Goal: Task Accomplishment & Management: Use online tool/utility

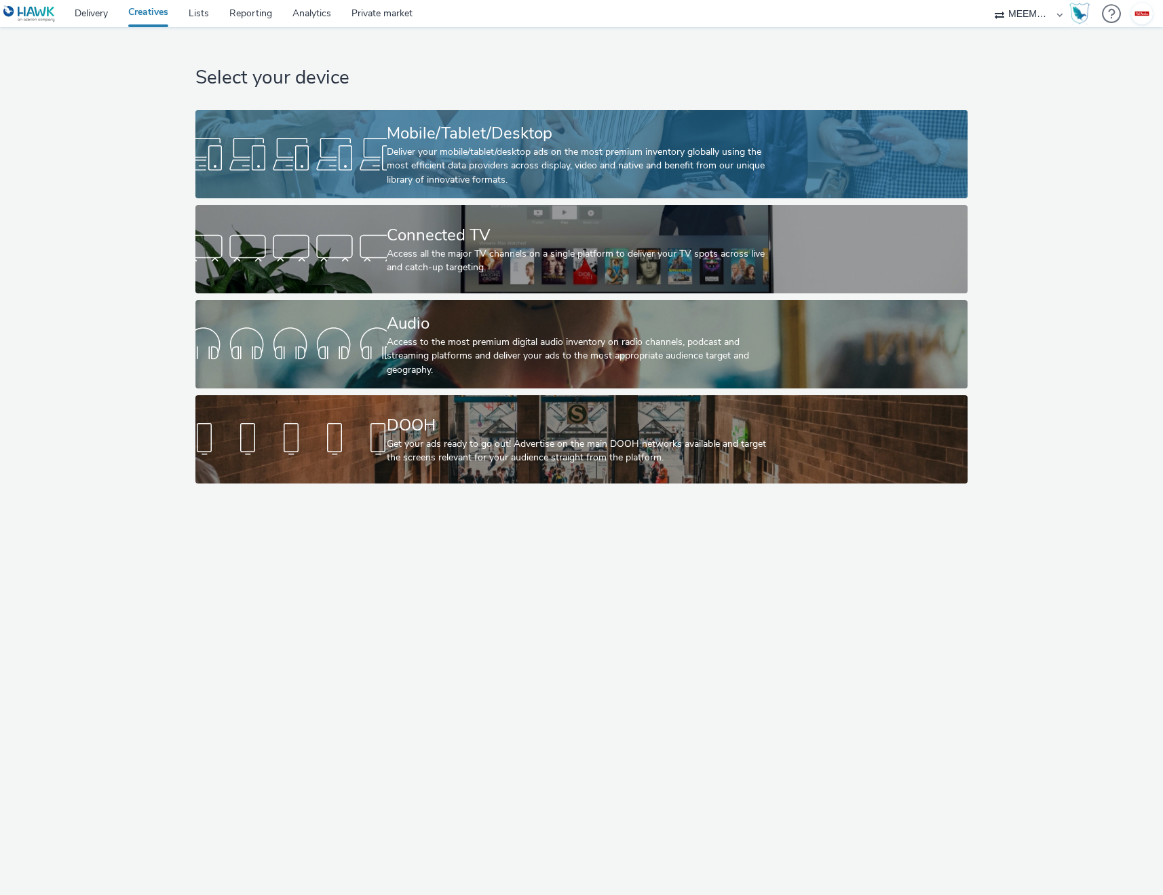
click at [357, 132] on div at bounding box center [290, 153] width 191 height 43
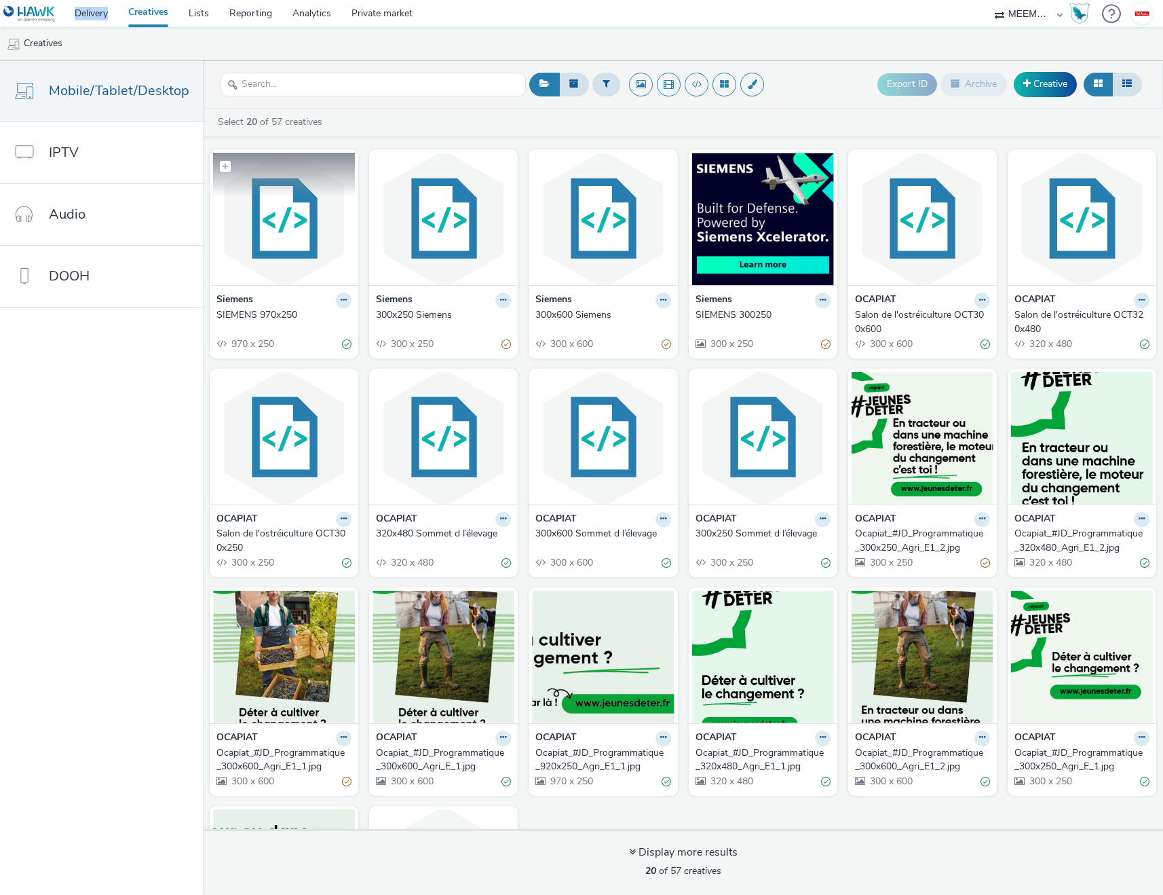
click at [276, 246] on img at bounding box center [284, 219] width 142 height 132
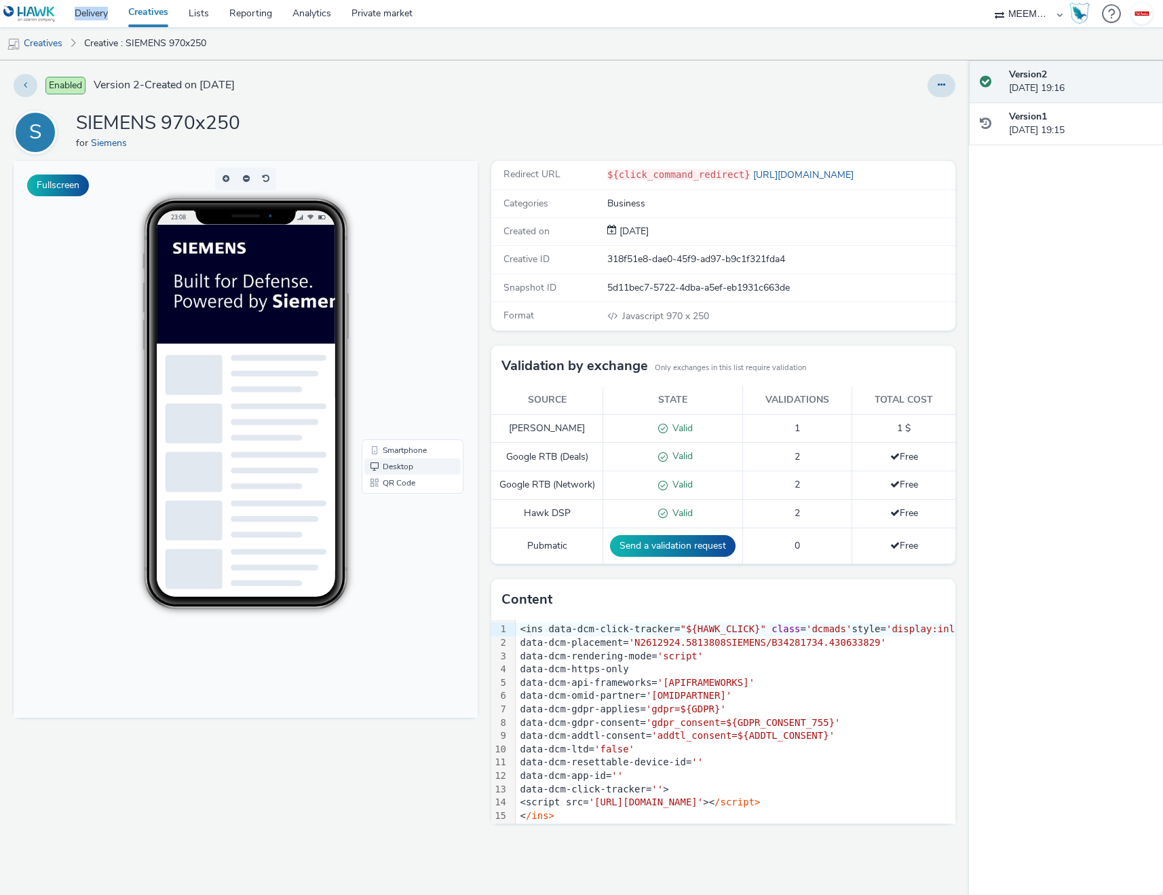
click at [404, 466] on link "Desktop" at bounding box center [412, 466] width 96 height 16
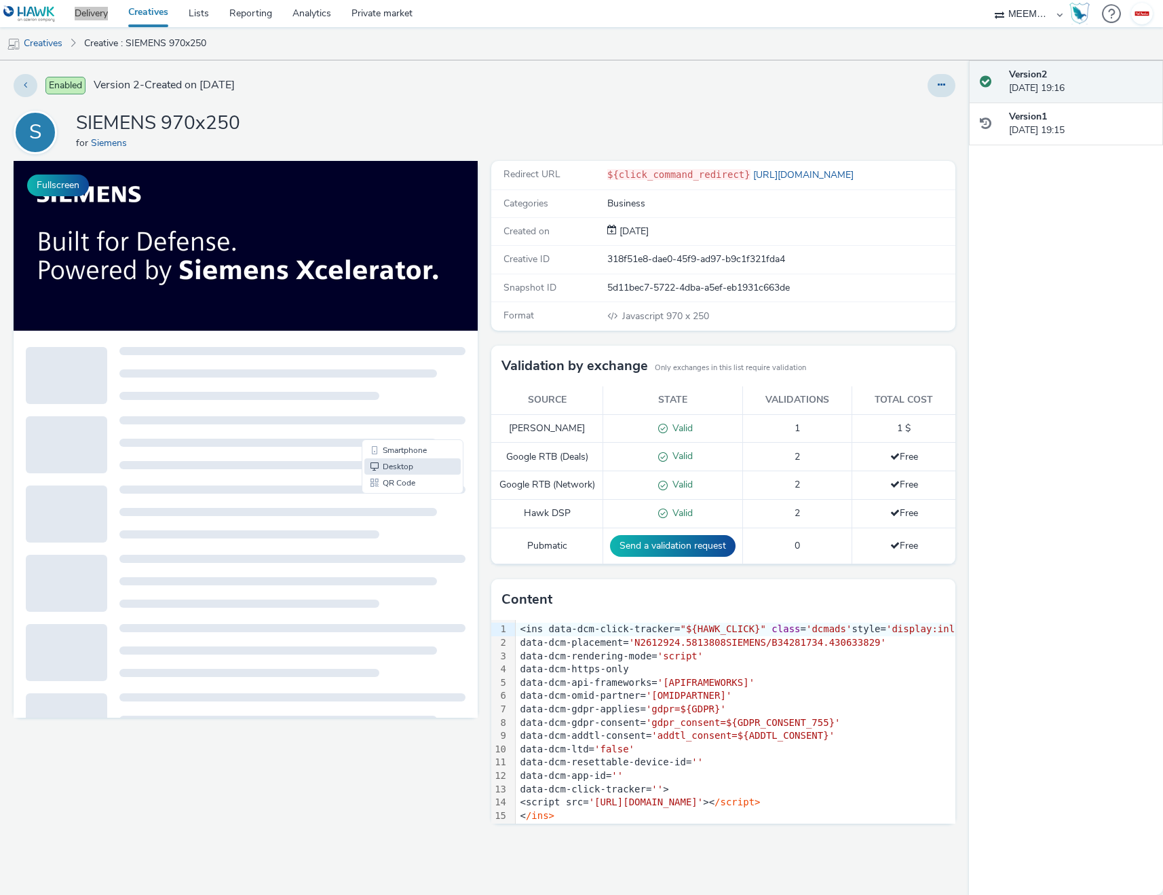
click at [244, 256] on img at bounding box center [343, 246] width 658 height 170
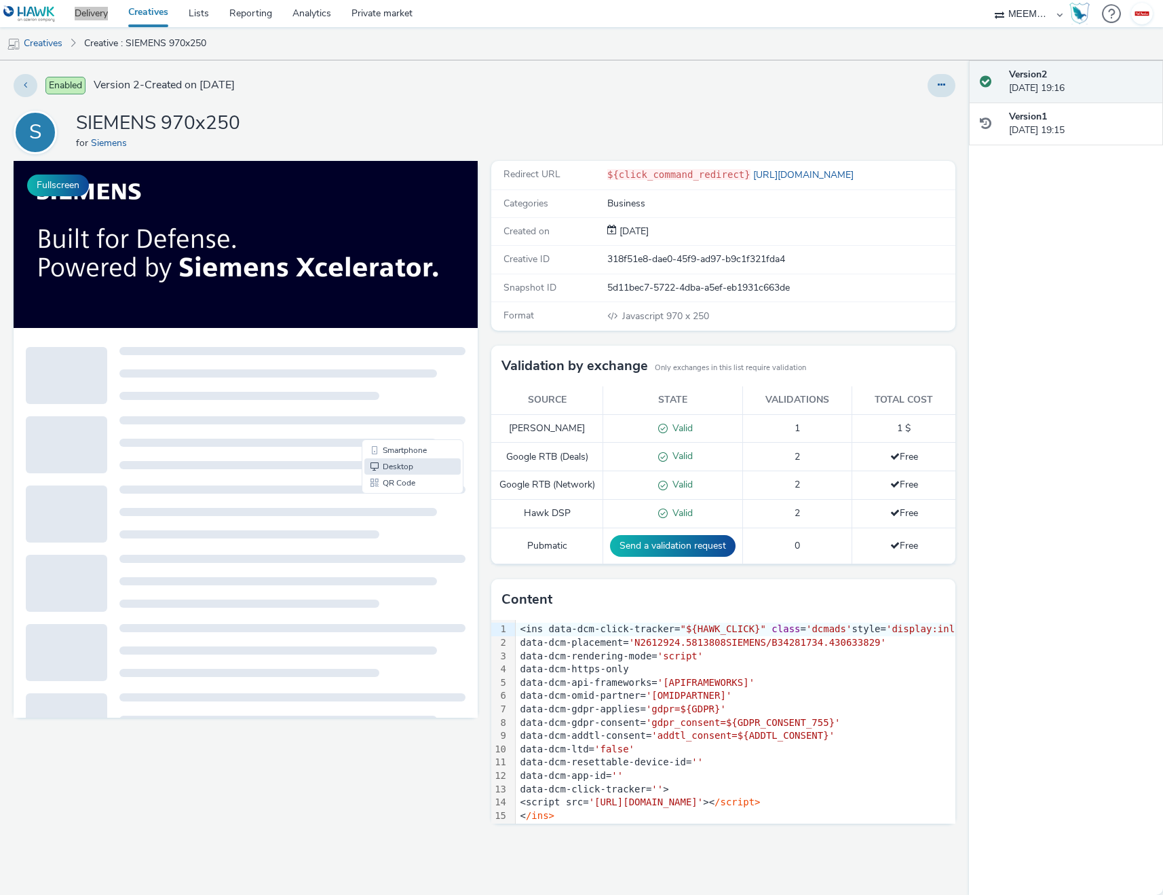
scroll to position [13, 0]
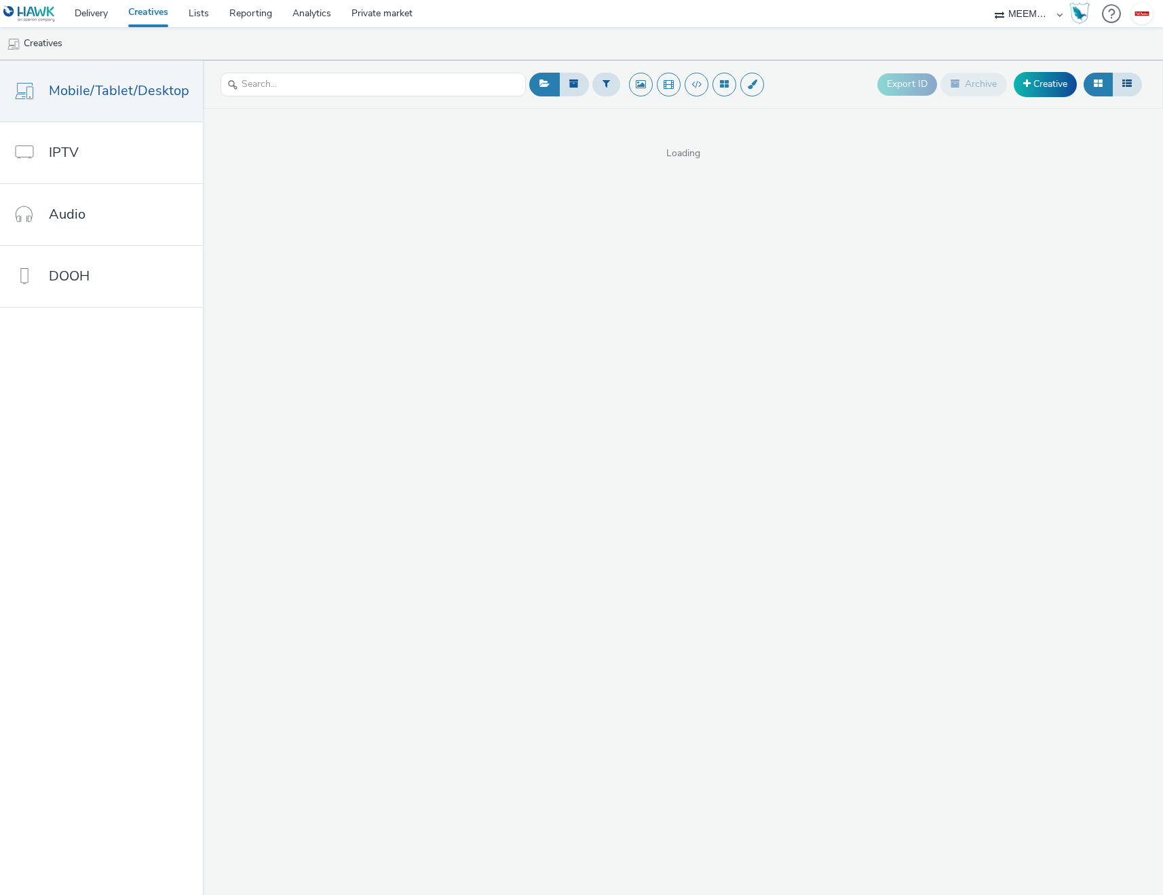
click at [816, 204] on div "Export ID Archive Creative Loading" at bounding box center [683, 477] width 960 height 834
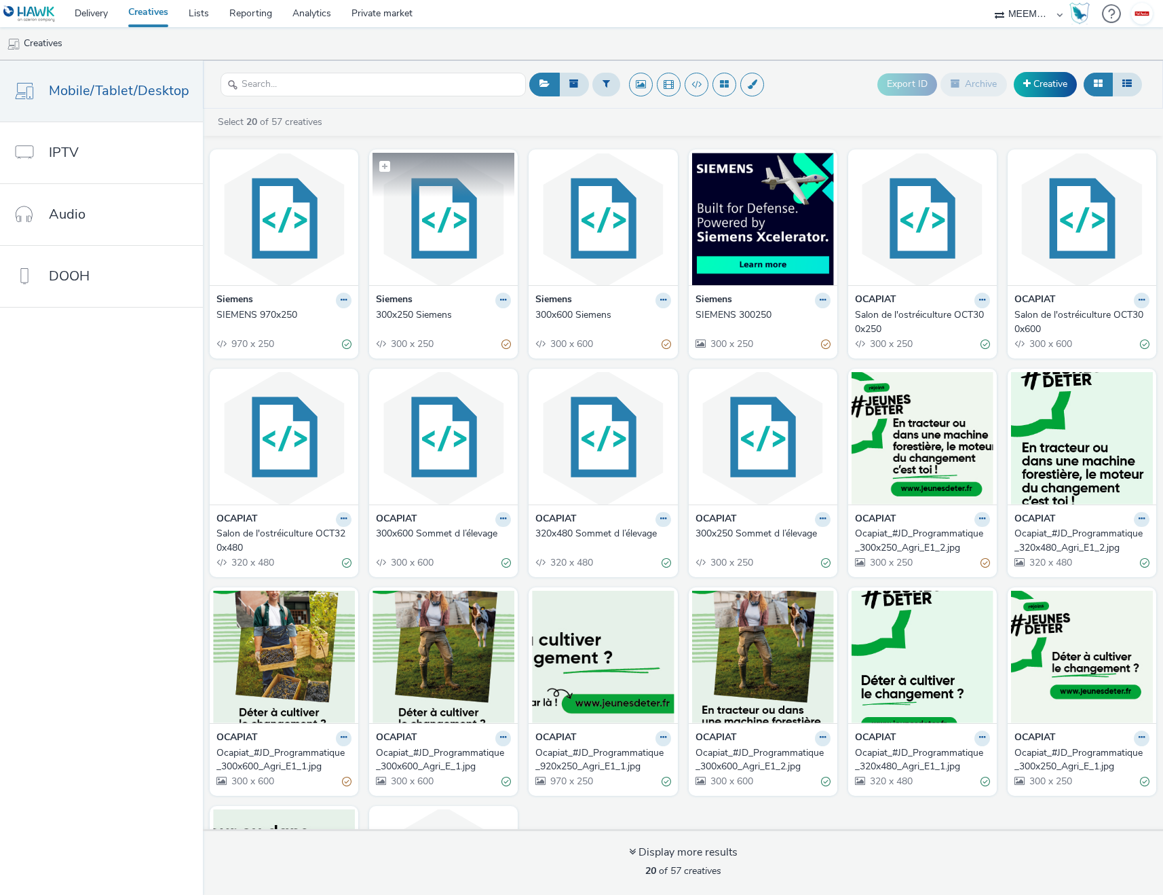
click at [440, 225] on img at bounding box center [444, 219] width 142 height 132
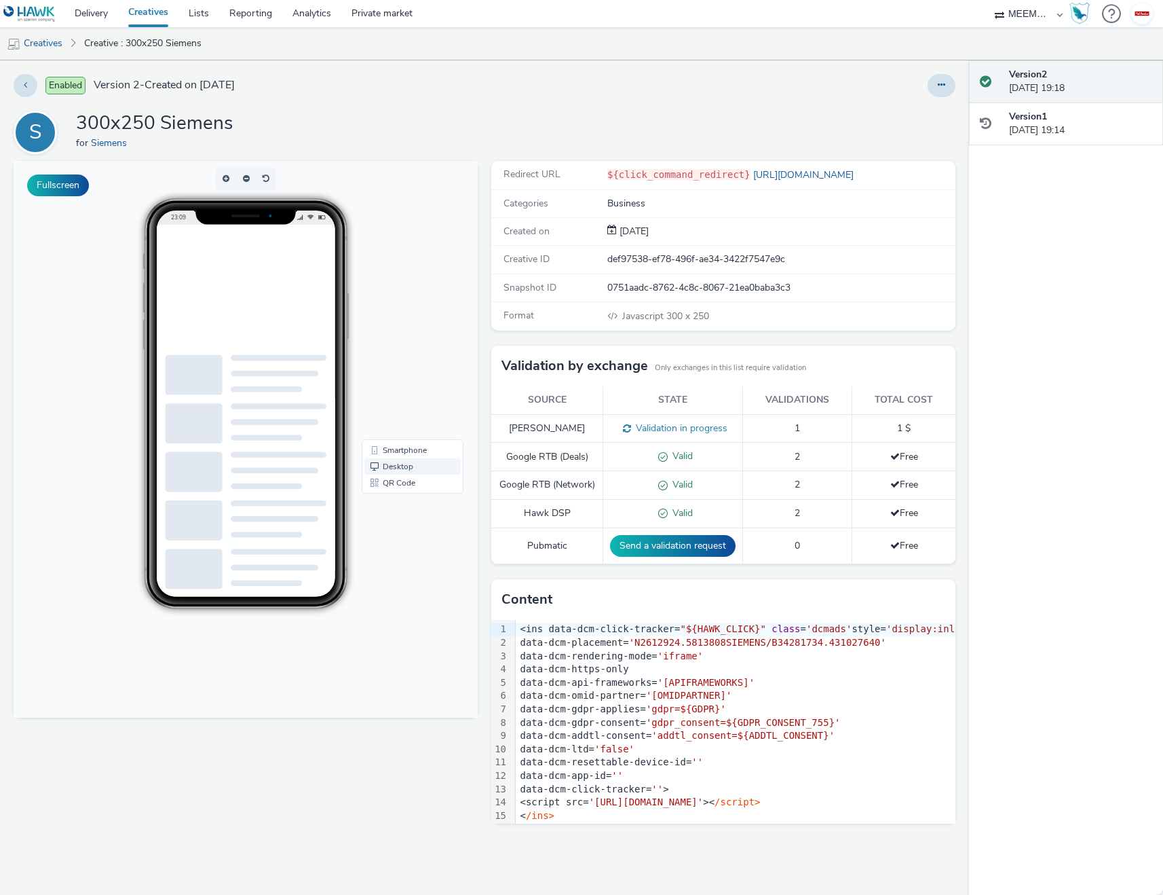
click at [411, 473] on link "Desktop" at bounding box center [412, 466] width 96 height 16
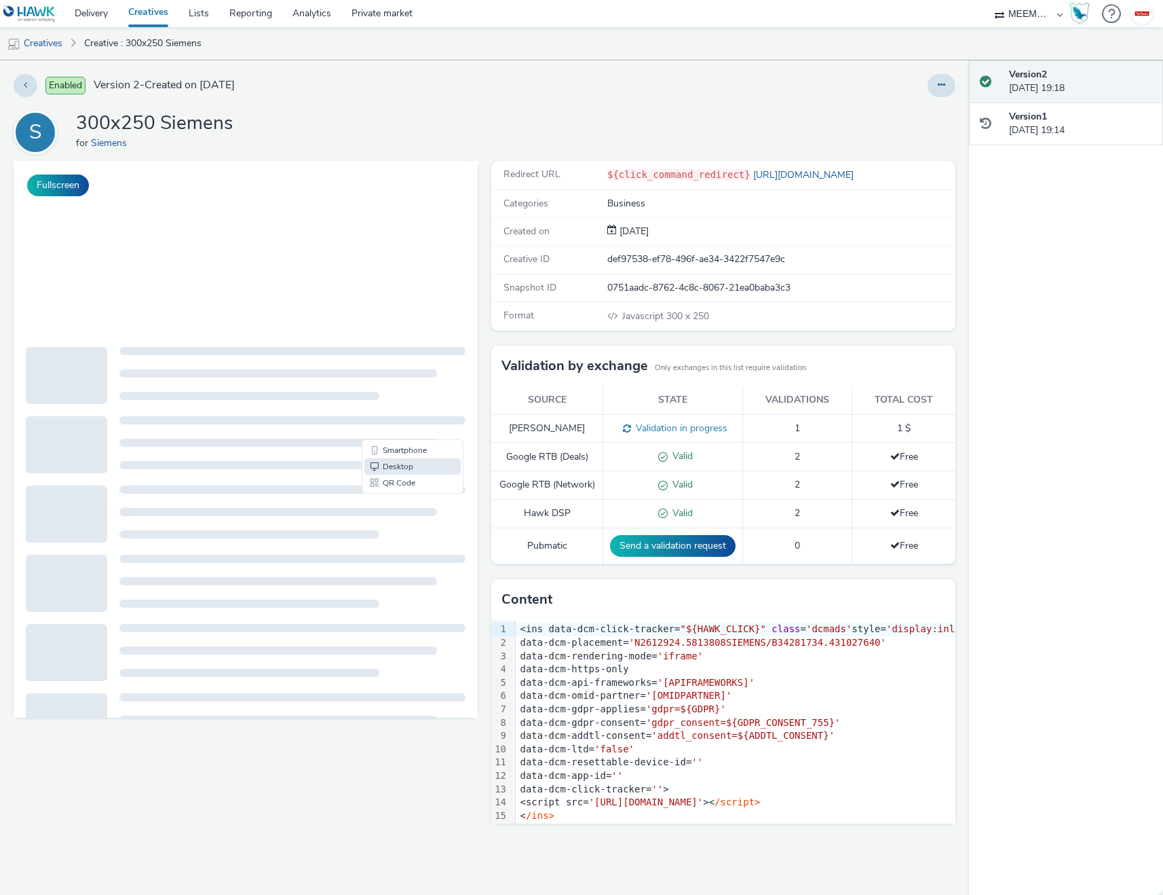
scroll to position [12, 0]
click at [781, 841] on div "Redirect URL ${click_command_redirect} https://www.sw.siemens.com/en-US/digital…" at bounding box center [720, 528] width 471 height 734
click at [658, 815] on div "< /ins>" at bounding box center [839, 815] width 646 height 14
click at [940, 78] on button at bounding box center [942, 85] width 28 height 23
click at [898, 108] on link "Edit" at bounding box center [905, 112] width 102 height 27
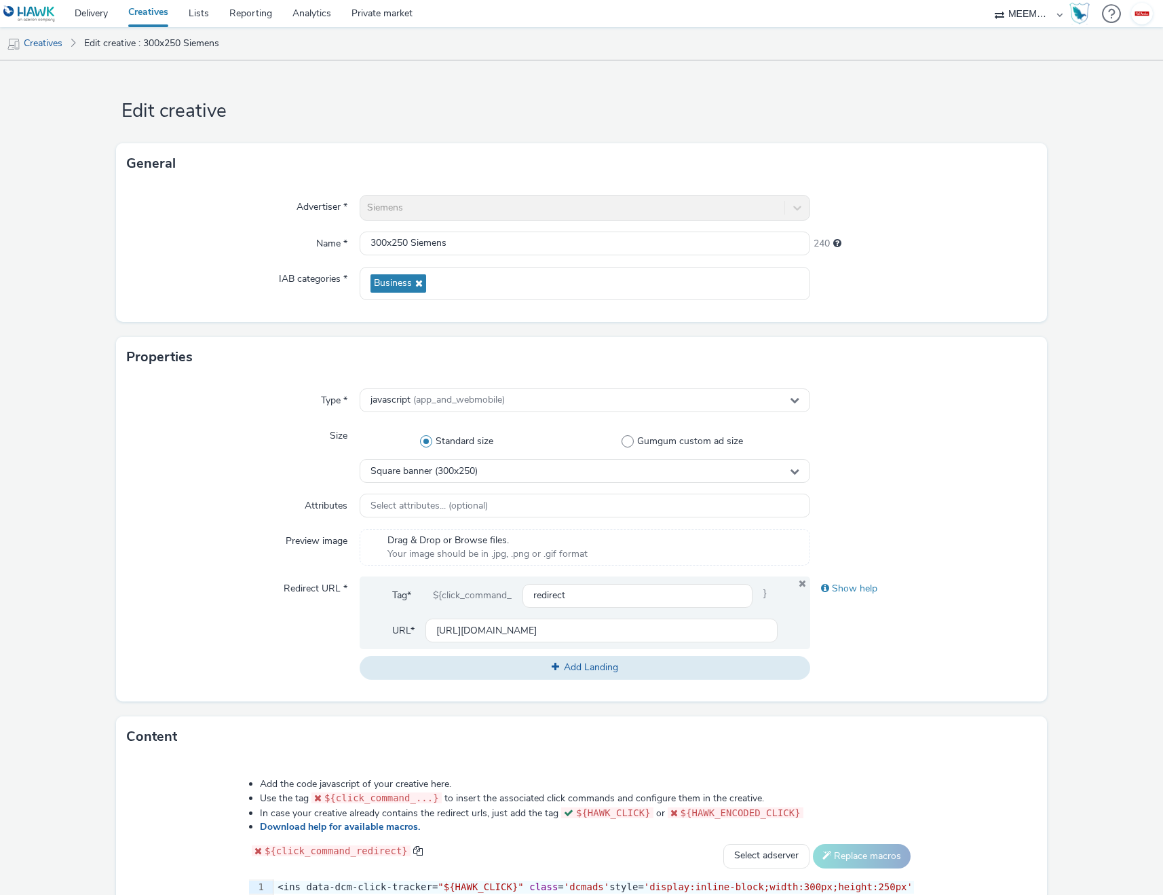
scroll to position [280, 0]
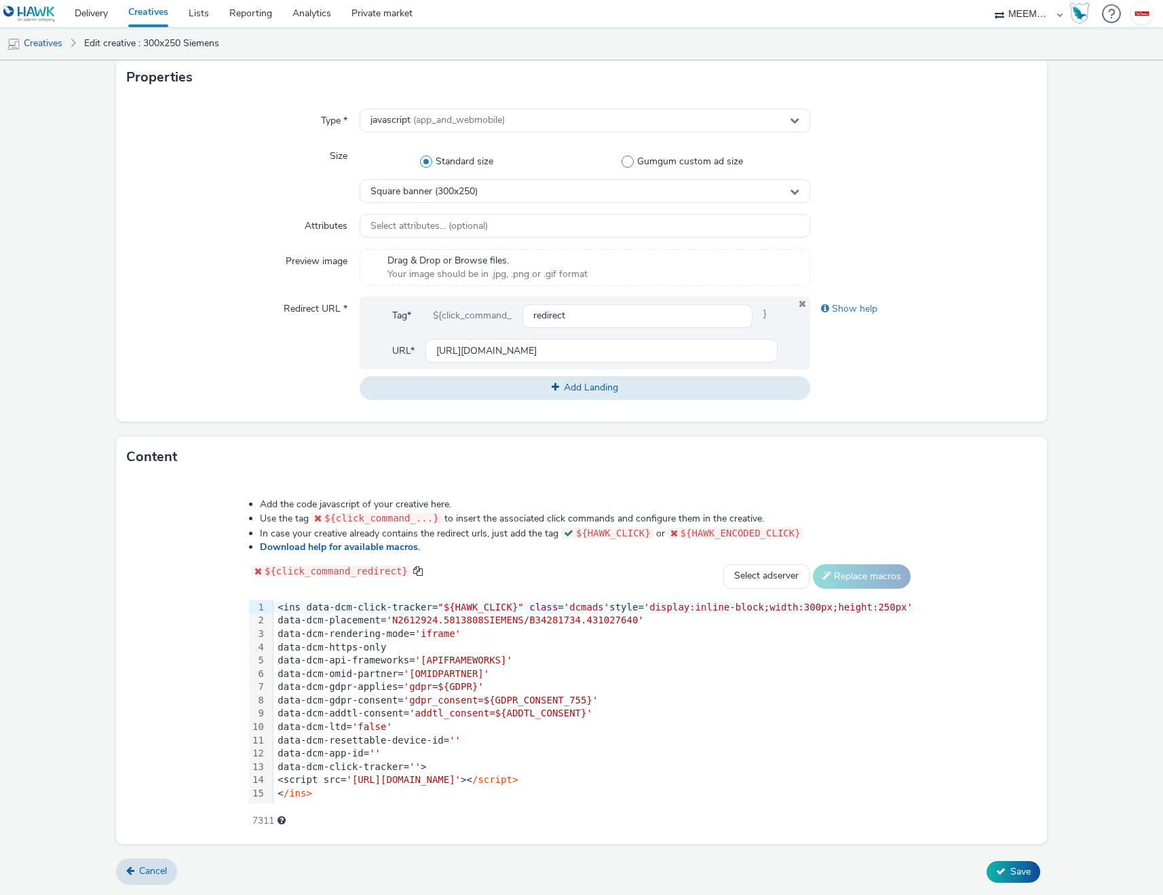
click at [558, 747] on div "data-dcm-app-id= ''" at bounding box center [594, 754] width 641 height 14
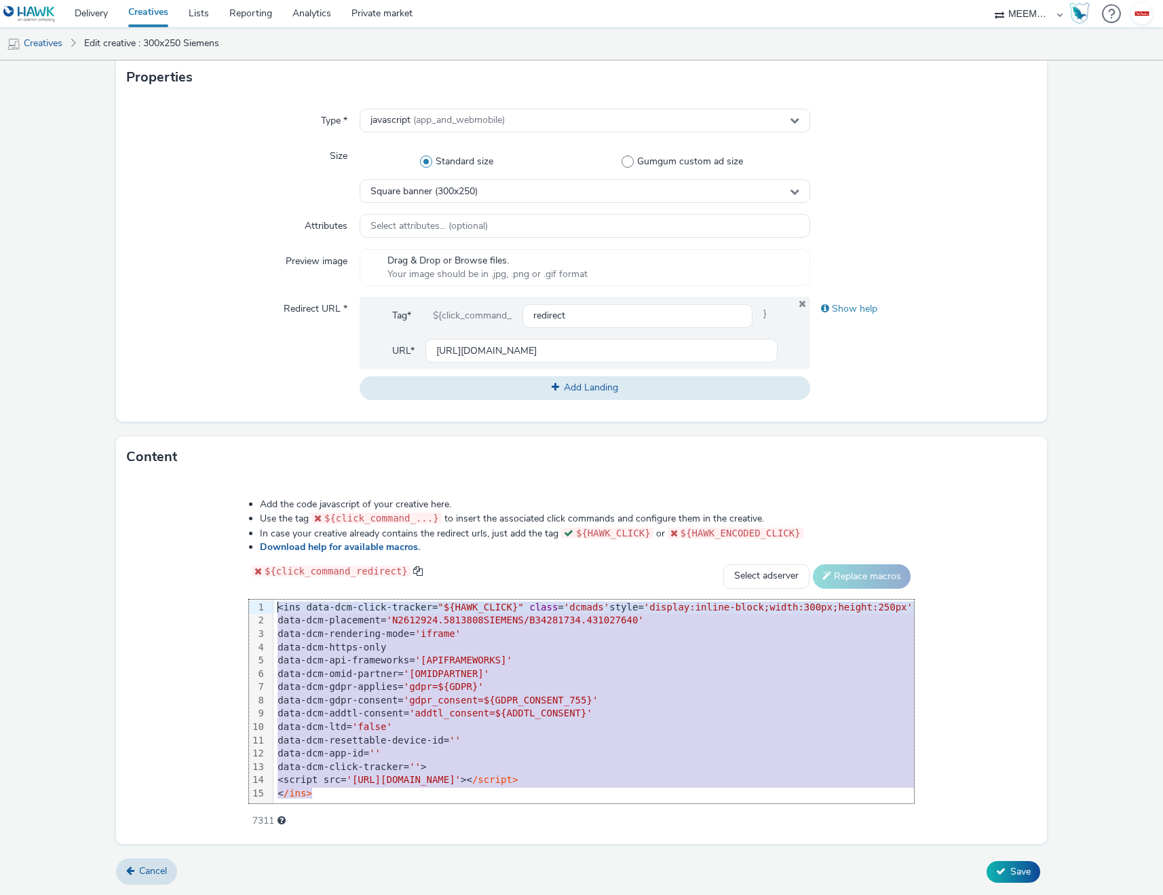
scroll to position [0, 0]
drag, startPoint x: 309, startPoint y: 796, endPoint x: 196, endPoint y: 513, distance: 304.9
click at [200, 513] on div "Add the code javascript of your creative here. Use the tag ${click_command_...}…" at bounding box center [581, 655] width 763 height 334
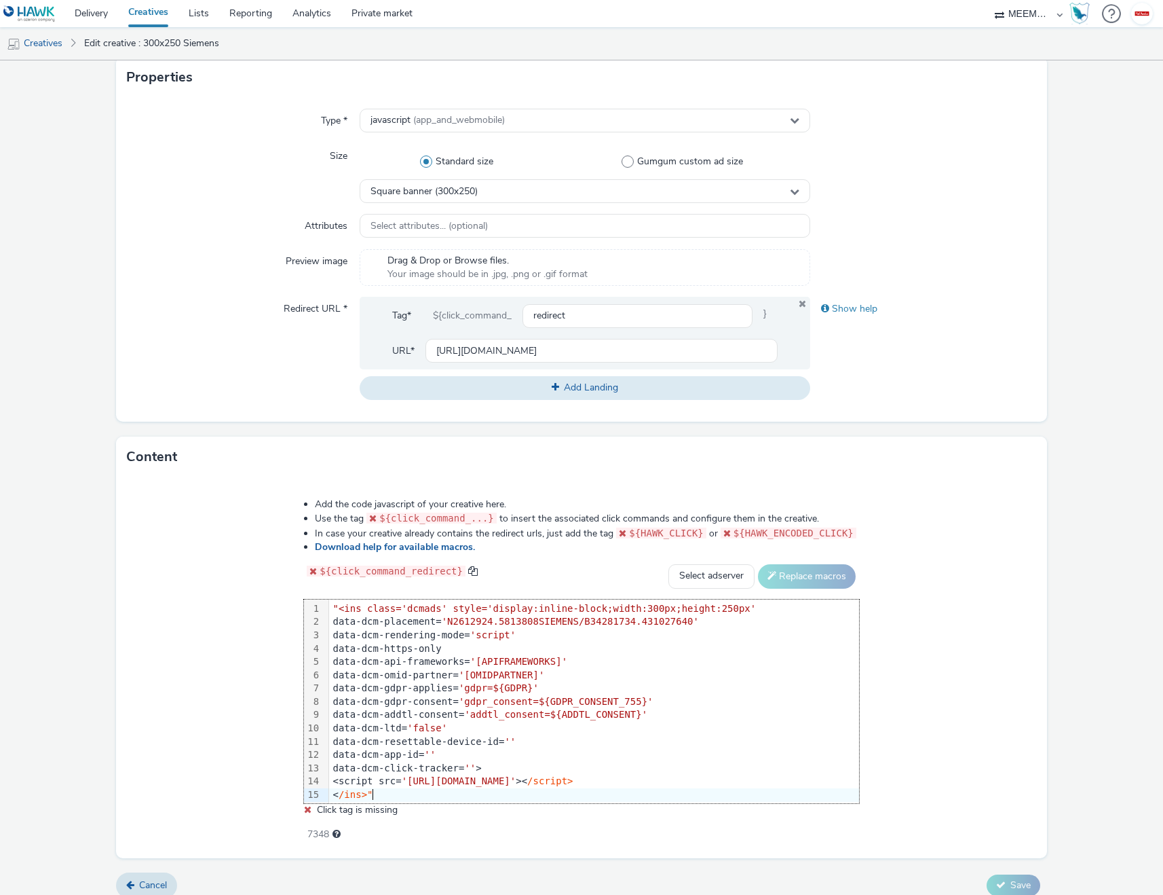
click at [909, 597] on div "Add the code javascript of your creative here. Use the tag ${click_command_...}…" at bounding box center [581, 667] width 931 height 381
click at [464, 800] on div "< /ins>" at bounding box center [594, 795] width 530 height 14
click at [708, 573] on select "Select adserver Sizmek DCM Adform Sting" at bounding box center [712, 576] width 86 height 24
select select "dcm"
click at [669, 564] on select "Select adserver Sizmek DCM Adform Sting" at bounding box center [712, 576] width 86 height 24
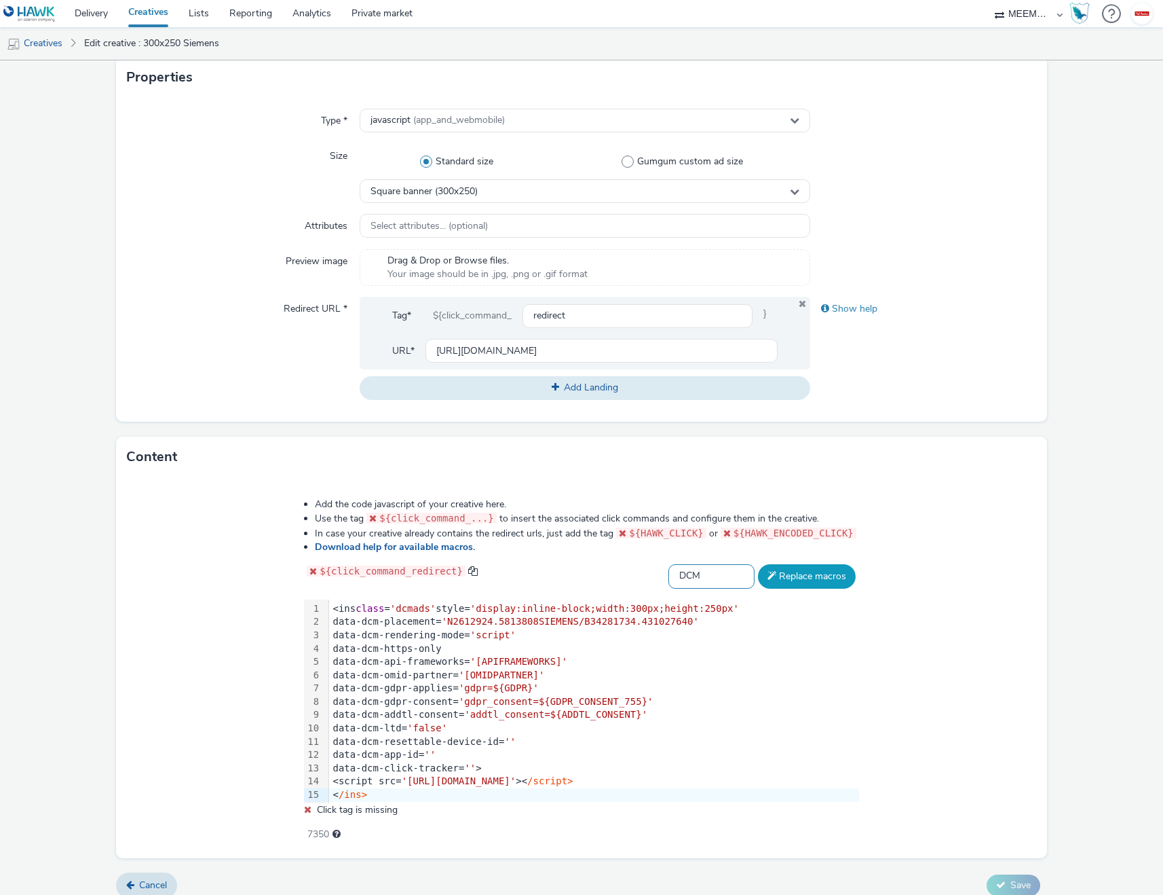
click at [817, 579] on button "Replace macros" at bounding box center [807, 576] width 98 height 24
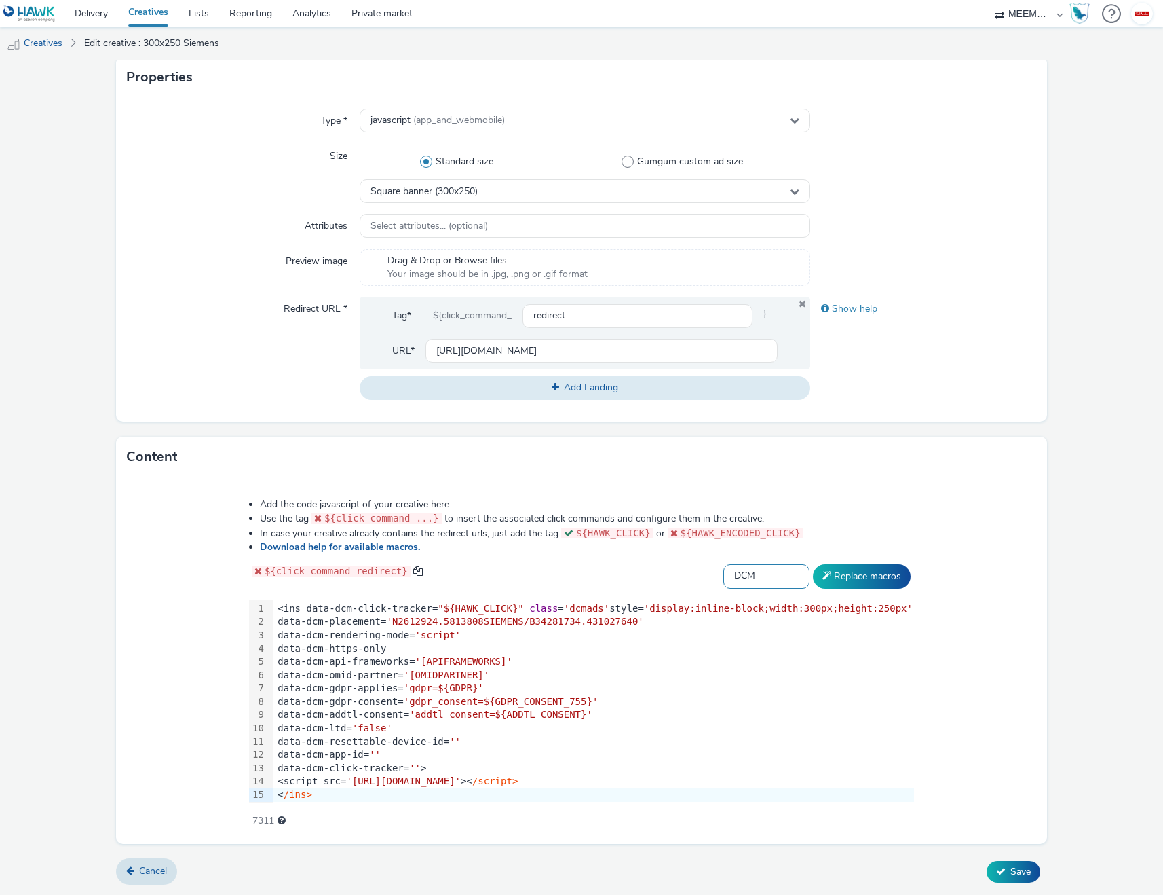
click at [786, 572] on select "Select adserver Sizmek DCM Adform Sting" at bounding box center [767, 576] width 86 height 24
click at [996, 871] on icon at bounding box center [1001, 871] width 10 height 10
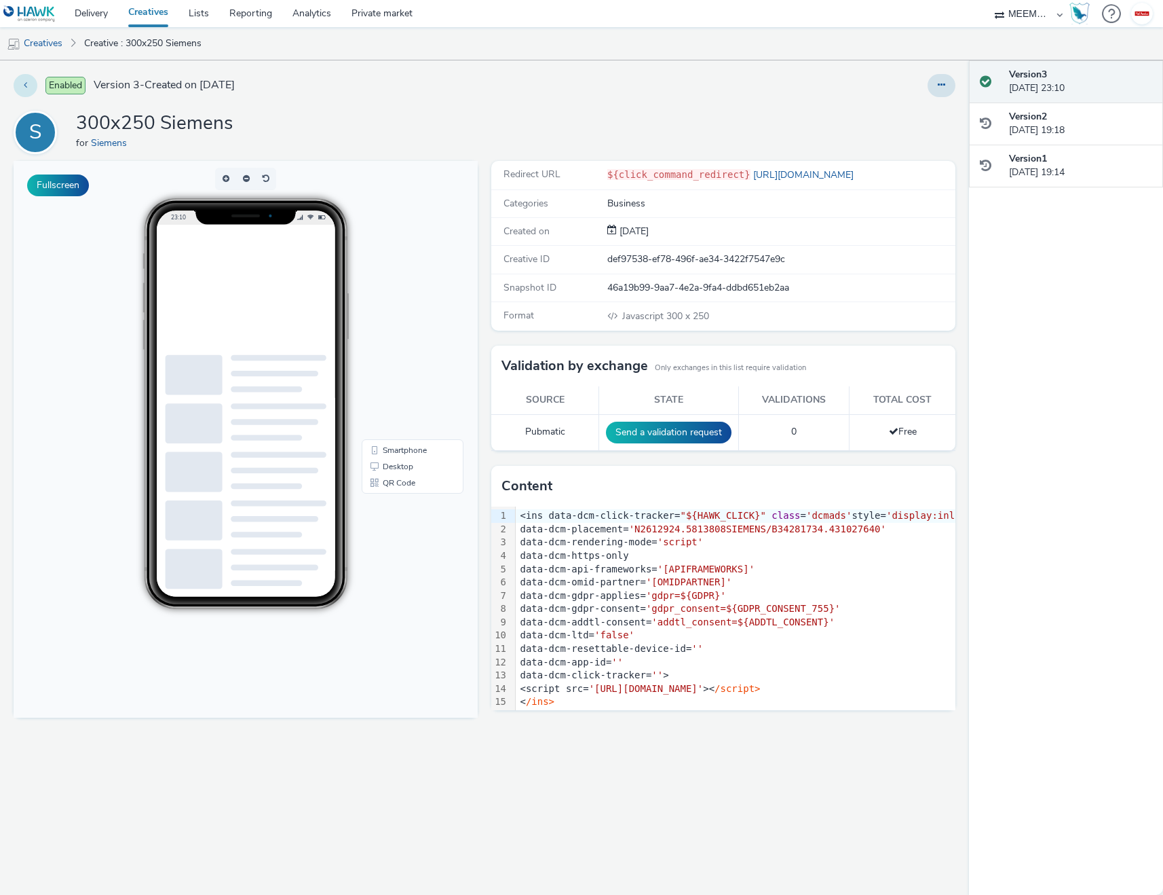
click at [18, 89] on button at bounding box center [26, 85] width 24 height 23
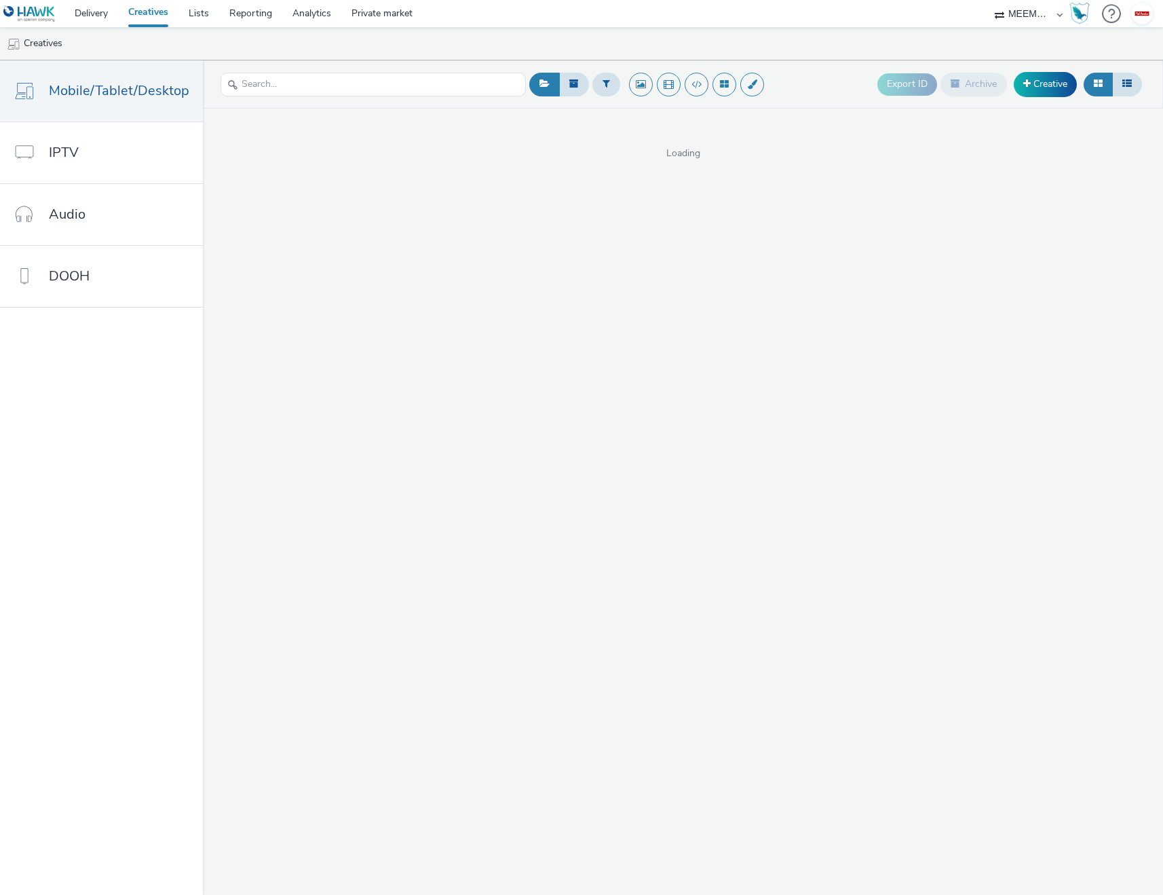
click at [547, 198] on div "Export ID Archive Creative Loading" at bounding box center [683, 477] width 960 height 834
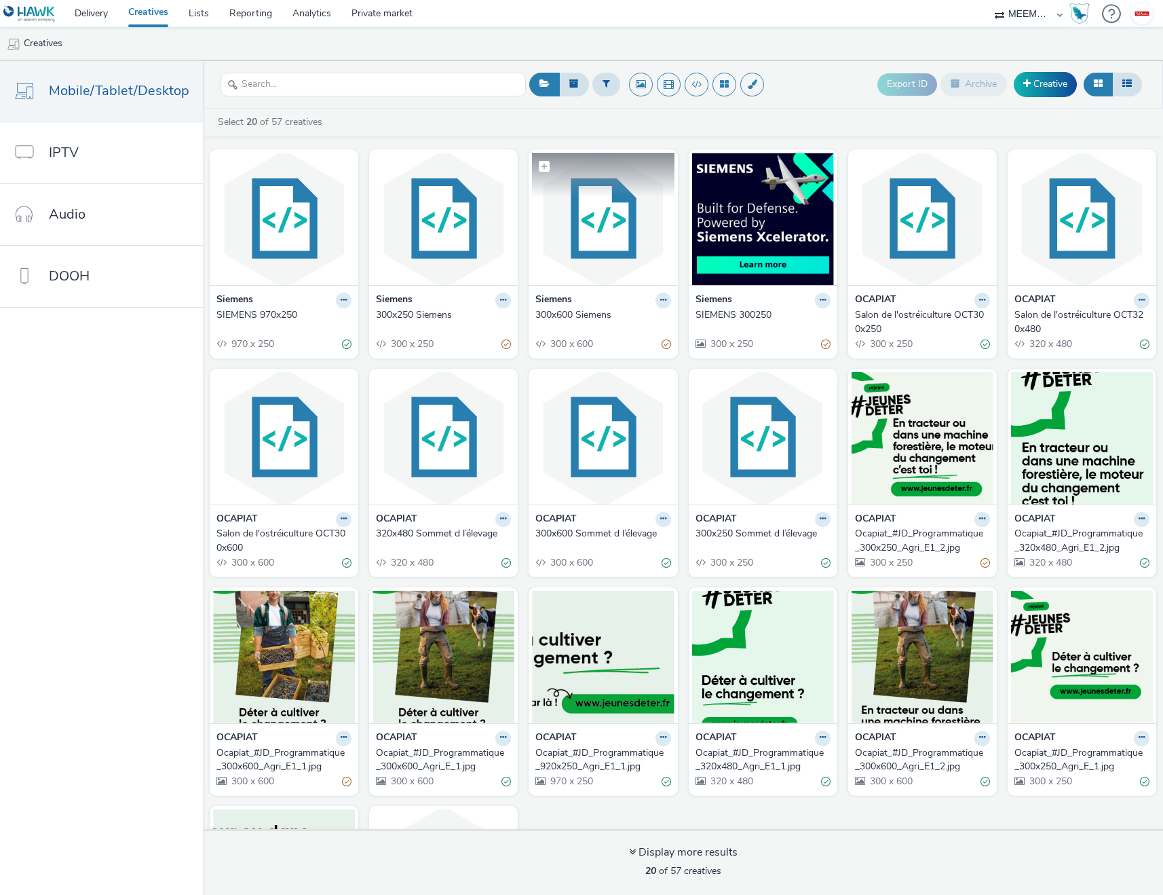
click at [581, 216] on img at bounding box center [603, 219] width 142 height 132
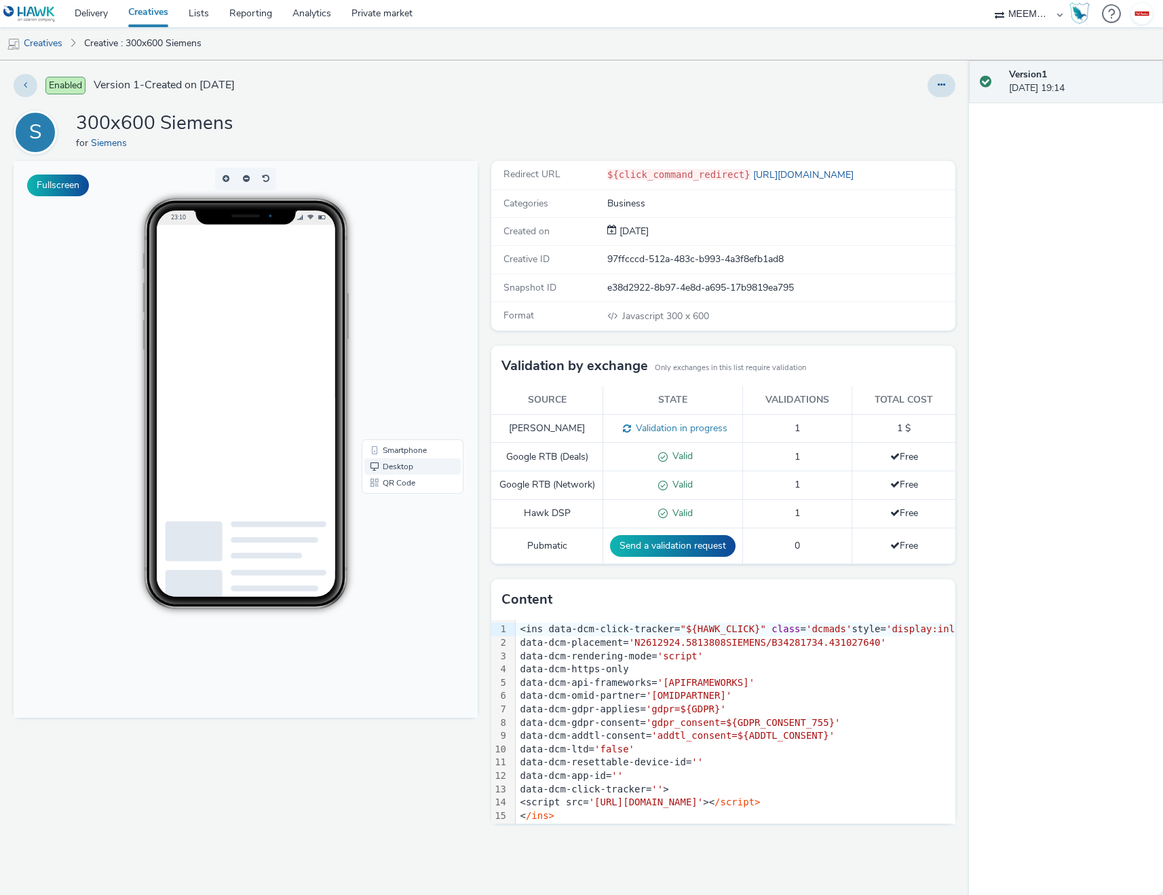
click at [411, 469] on link "Desktop" at bounding box center [412, 466] width 96 height 16
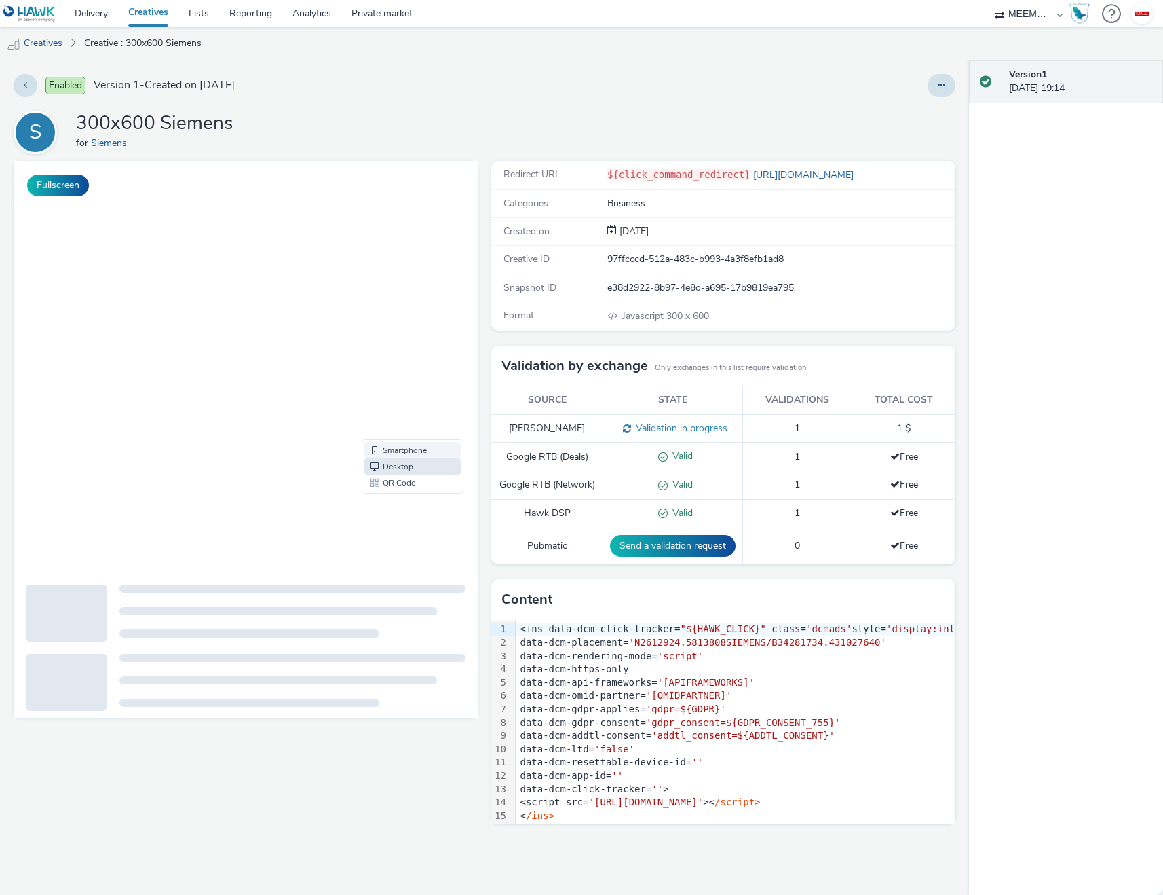
click at [383, 446] on link "Smartphone" at bounding box center [412, 450] width 96 height 16
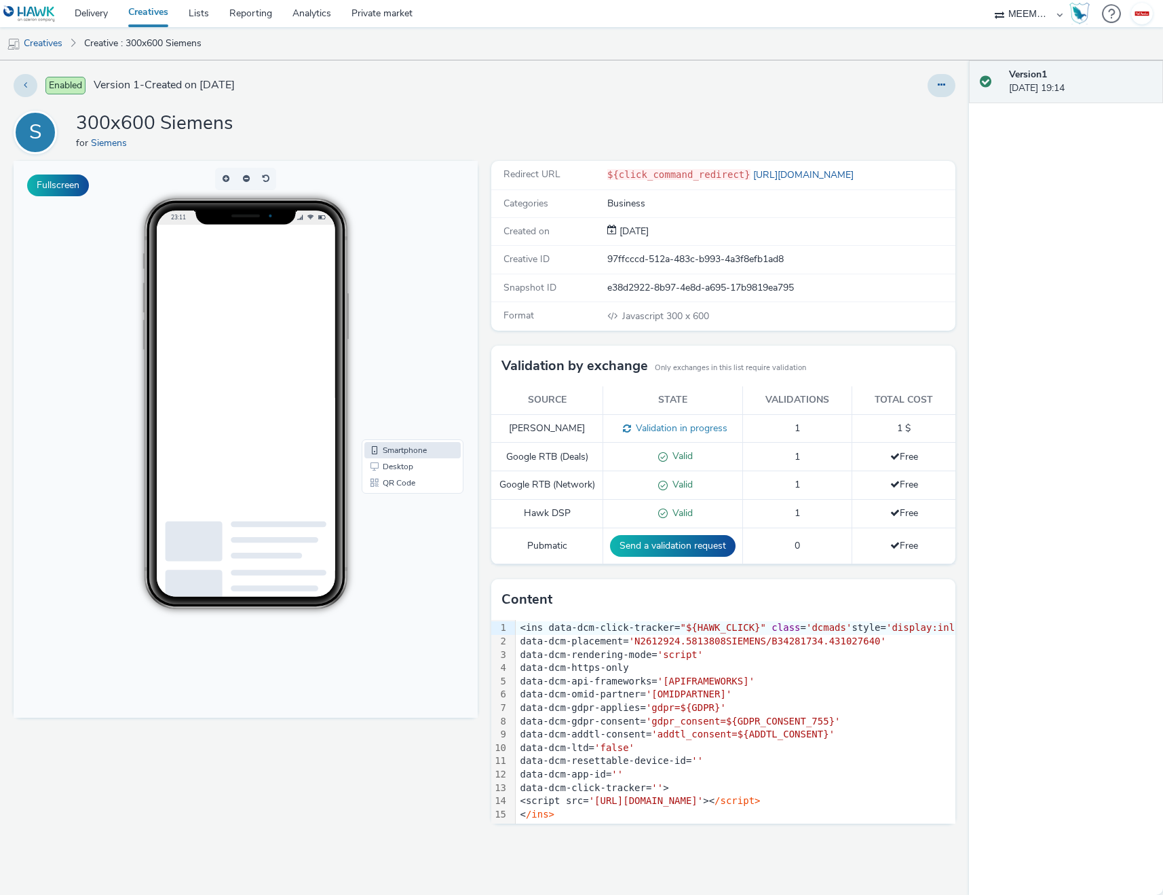
scroll to position [12, 0]
click at [821, 670] on div "data-dcm-https-only" at bounding box center [836, 668] width 641 height 14
click at [606, 816] on div "< /ins>" at bounding box center [839, 815] width 646 height 14
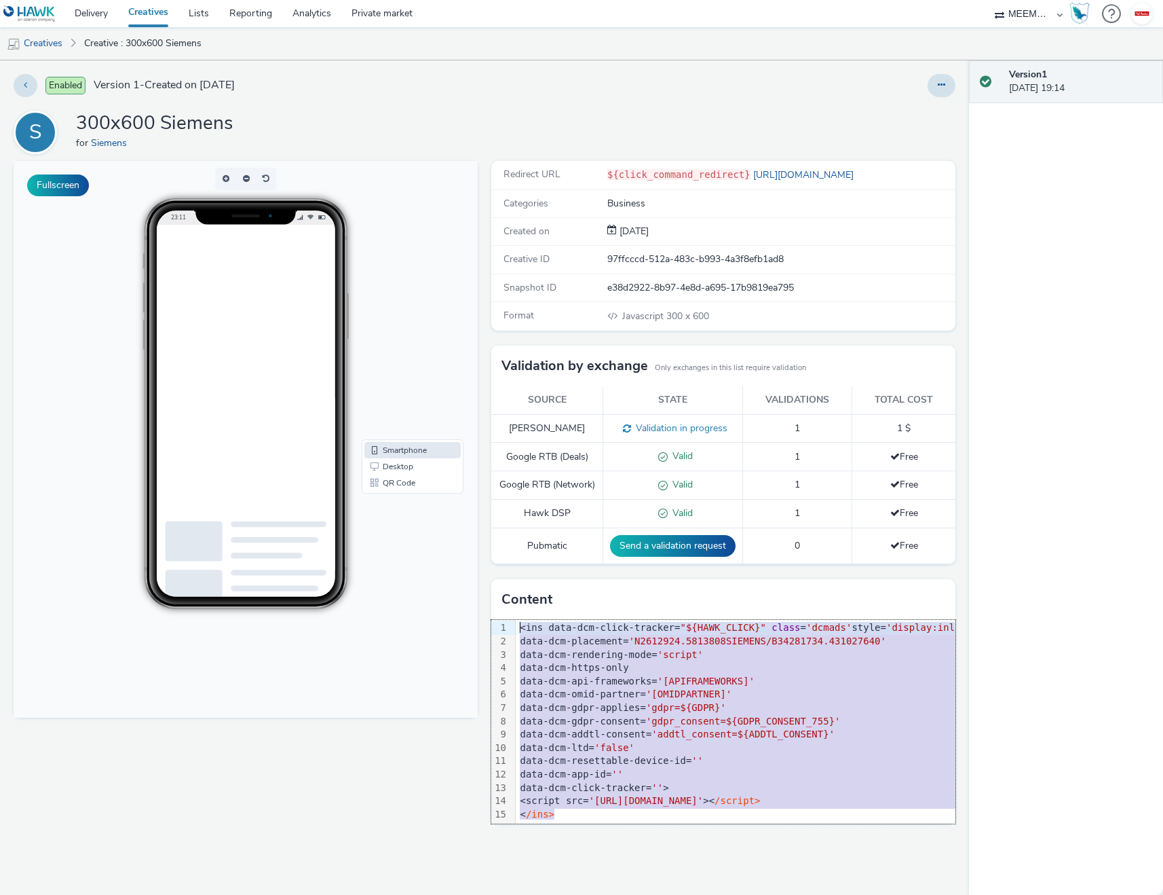
scroll to position [0, 0]
click at [935, 79] on button at bounding box center [942, 85] width 28 height 23
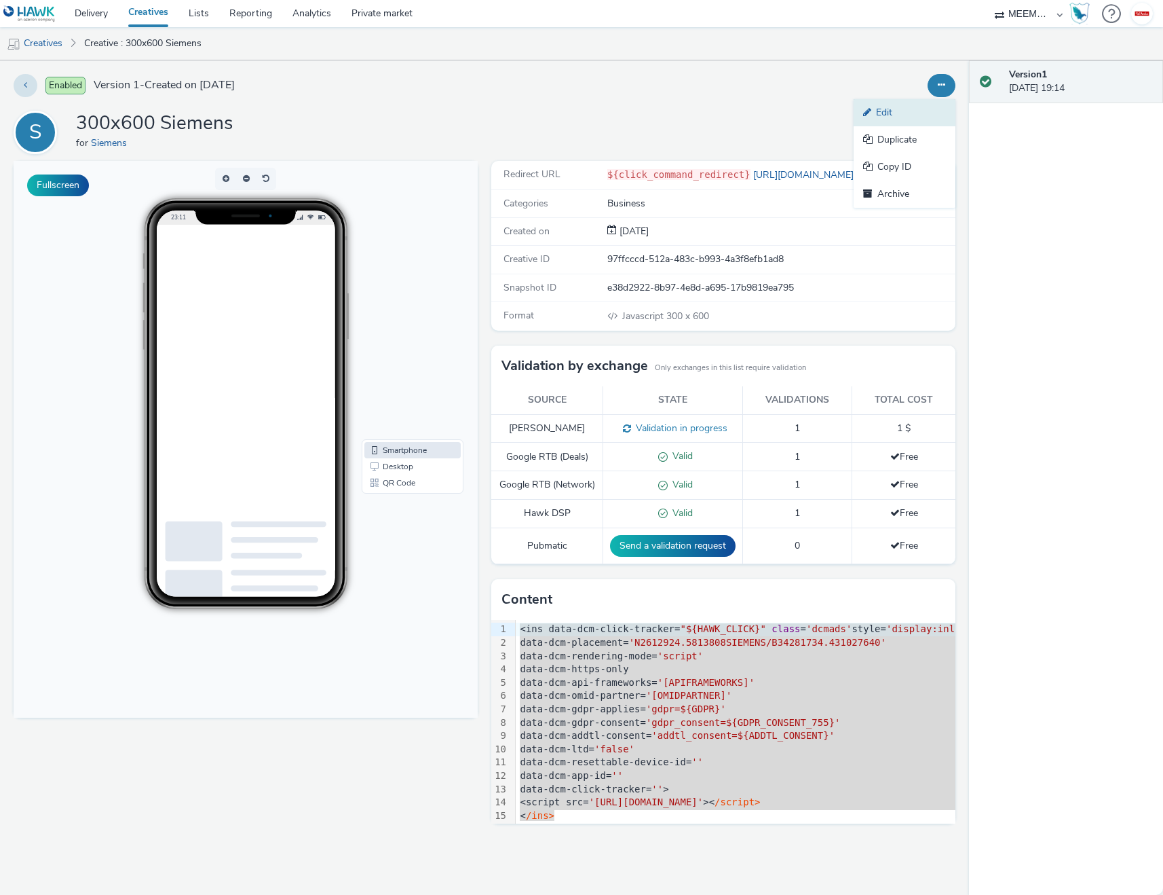
click at [914, 115] on link "Edit" at bounding box center [905, 112] width 102 height 27
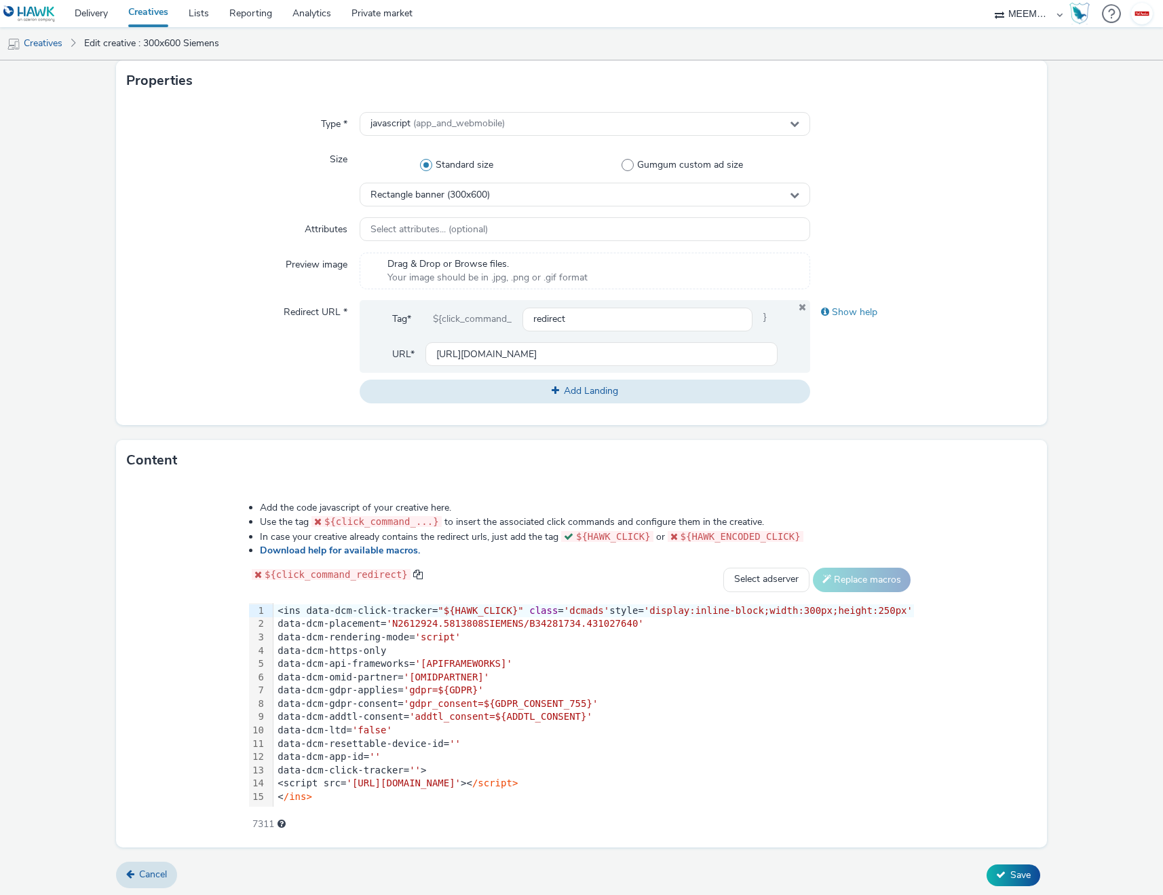
scroll to position [280, 0]
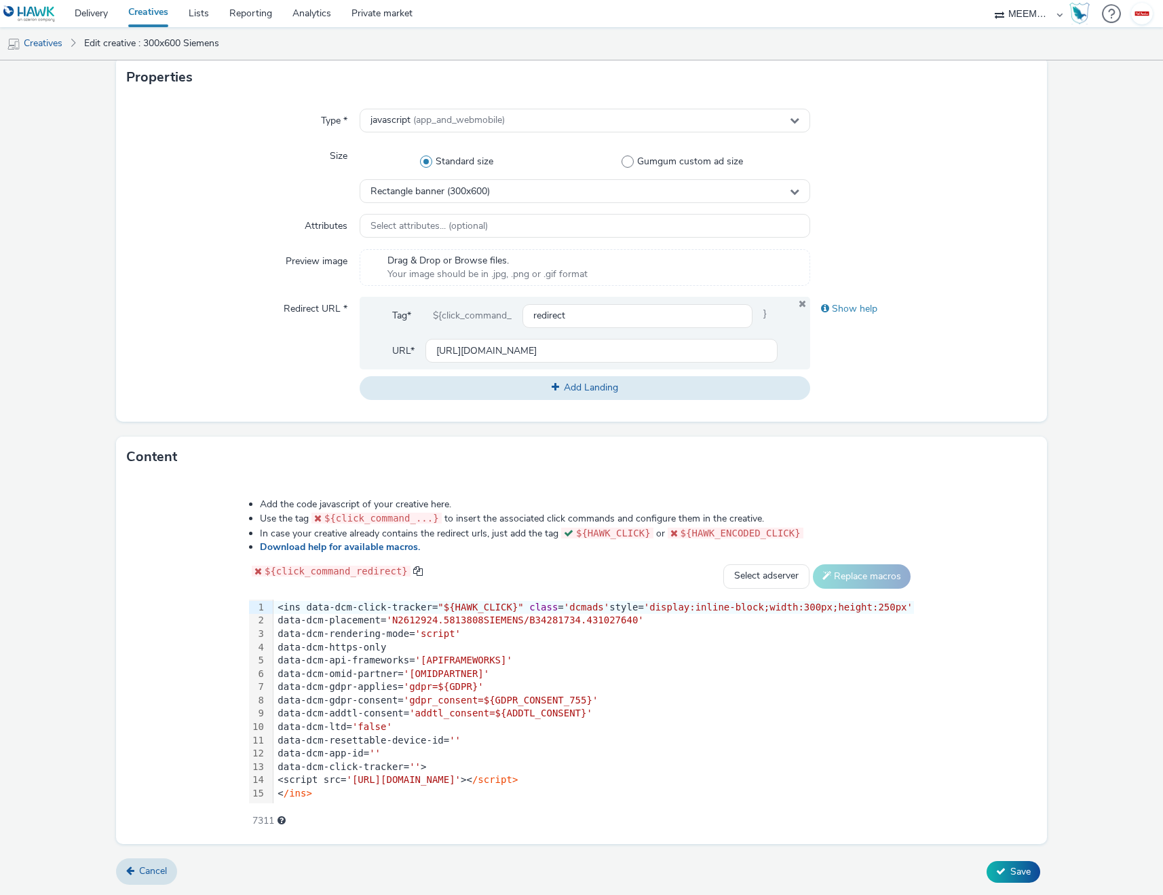
click at [808, 609] on span "'display:inline-block;width:300px;height:250px'" at bounding box center [778, 606] width 269 height 11
click at [485, 603] on span ""${HAWK_CLICK}"" at bounding box center [481, 606] width 86 height 11
click at [494, 618] on span "'N2612924.5813808SIEMENS/B34281734.431027640'" at bounding box center [514, 619] width 257 height 11
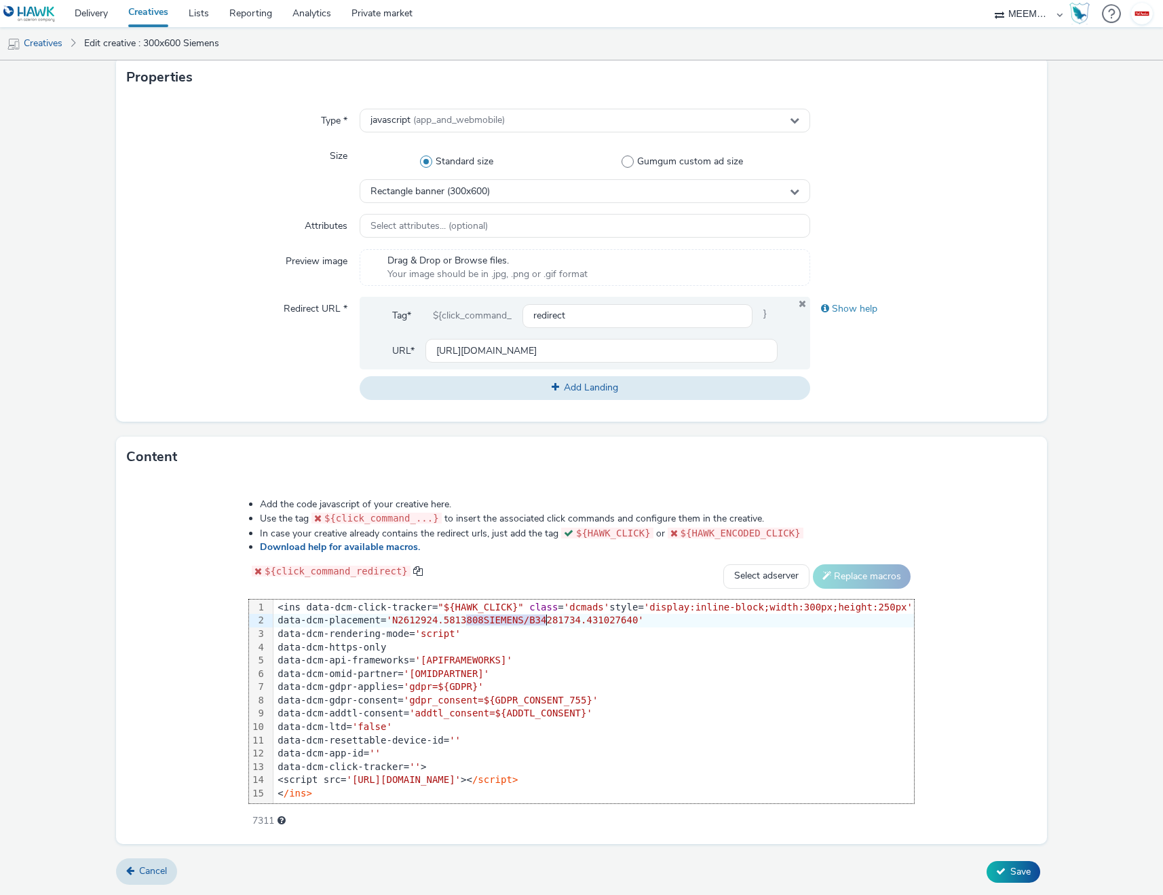
click at [411, 620] on span "'N2612924.5813808SIEMENS/B34281734.431027640'" at bounding box center [514, 619] width 257 height 11
click at [440, 629] on span "'script'" at bounding box center [437, 633] width 45 height 11
click at [470, 654] on div "data-dcm-api-frameworks= '[APIFRAMEWORKS]'" at bounding box center [594, 661] width 641 height 14
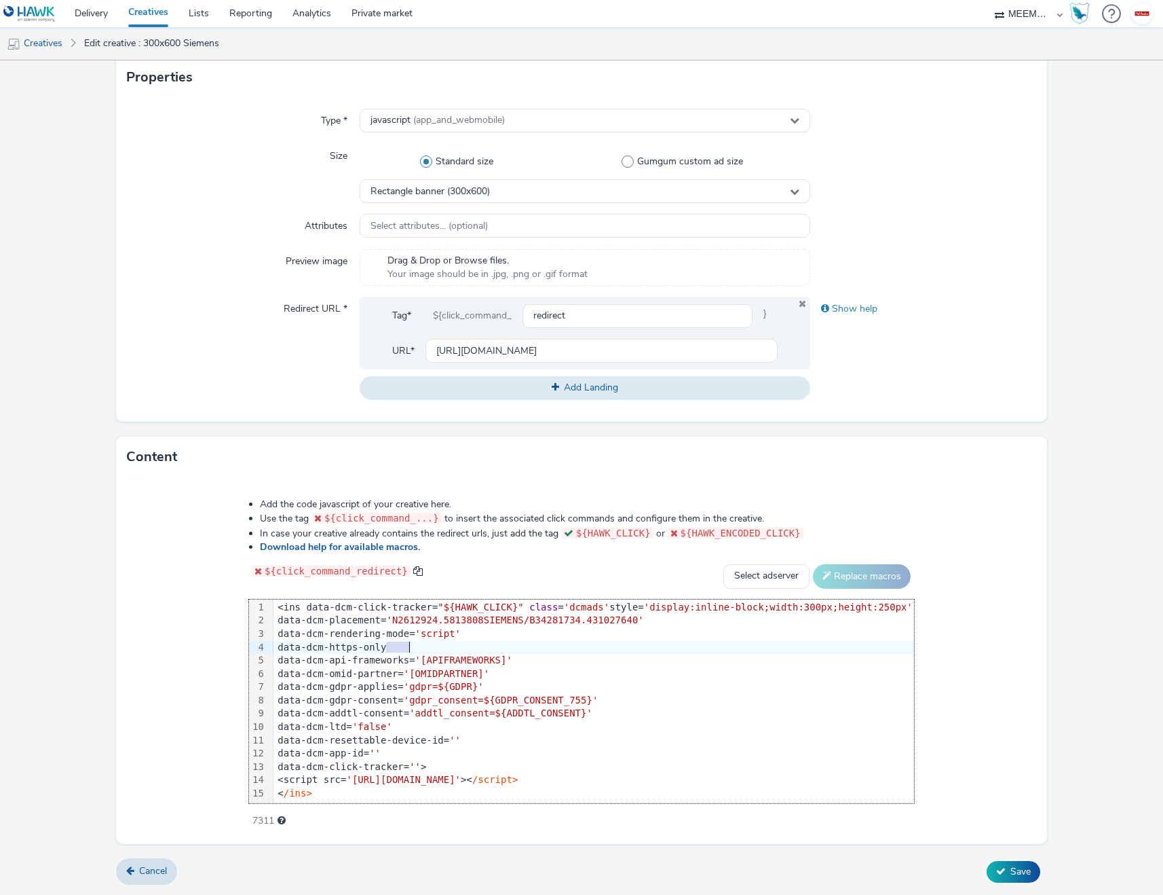
click at [470, 654] on div "data-dcm-api-frameworks= '[APIFRAMEWORKS]'" at bounding box center [594, 661] width 641 height 14
click at [518, 784] on span "/script>" at bounding box center [494, 779] width 45 height 11
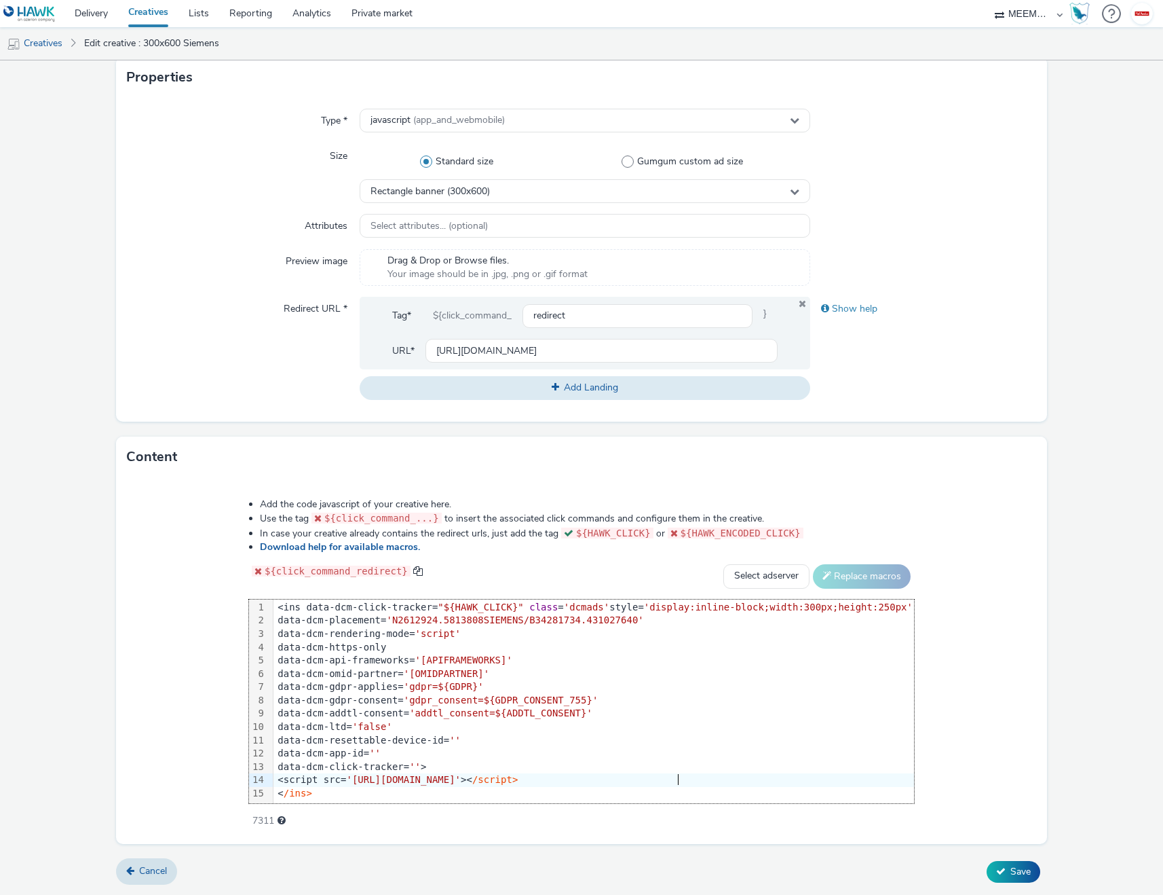
click at [518, 784] on span "/script>" at bounding box center [494, 779] width 45 height 11
click at [455, 781] on span "'[URL][DOMAIN_NAME]'" at bounding box center [398, 779] width 115 height 11
click at [455, 781] on span "'https://www.googletagservices.com/dcm/" at bounding box center [400, 779] width 109 height 11
click at [1011, 865] on span "Save" at bounding box center [1021, 871] width 20 height 13
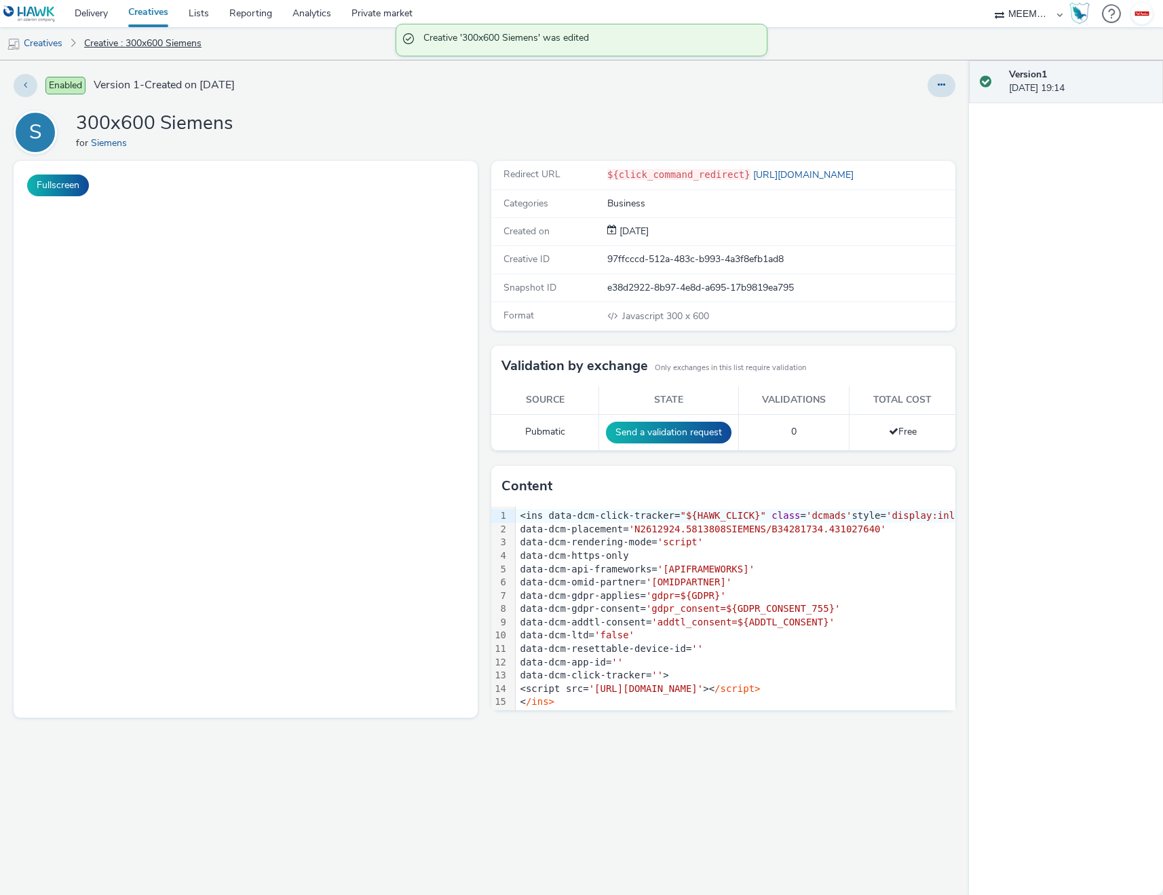
click at [94, 27] on link "Creative : 300x600 Siemens" at bounding box center [142, 43] width 131 height 33
click at [94, 20] on link "Delivery" at bounding box center [91, 13] width 54 height 27
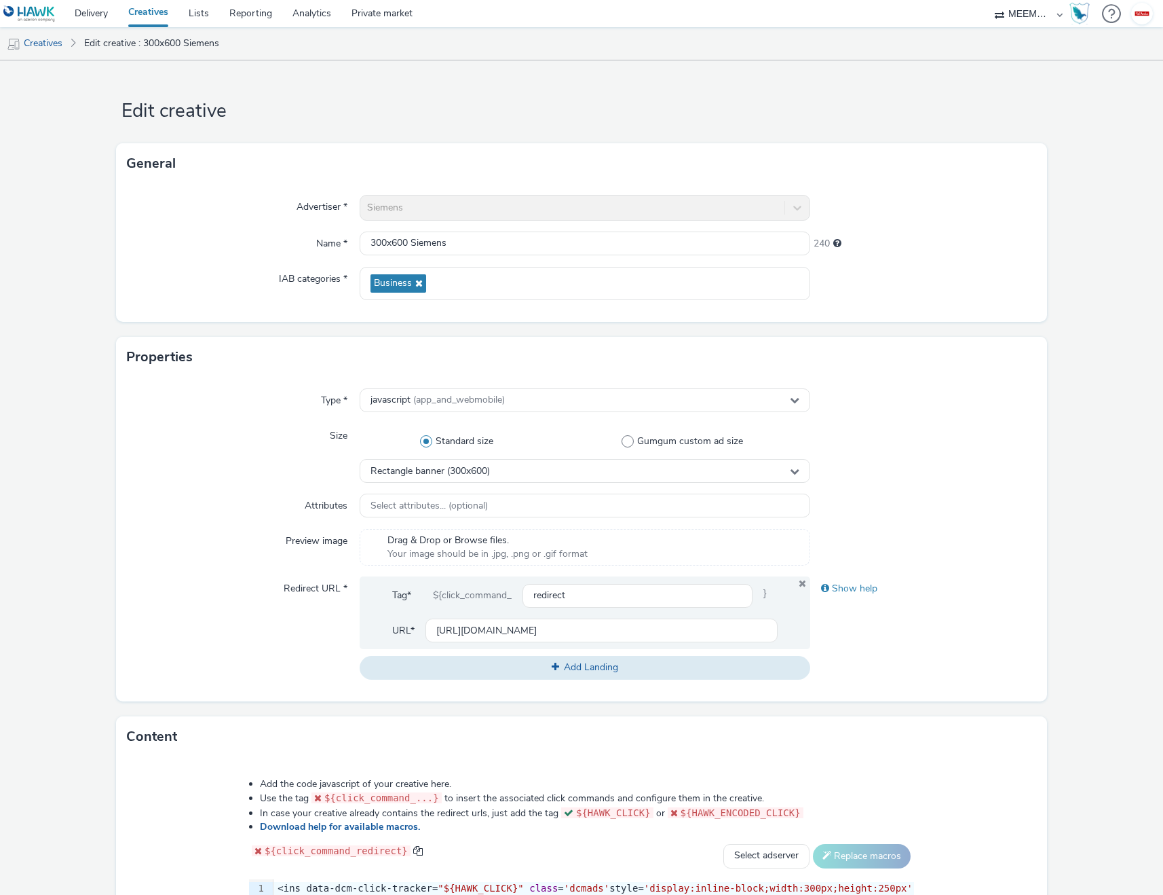
scroll to position [1, 0]
click at [123, 39] on link "Edit creative : 300x600 Siemens" at bounding box center [151, 43] width 149 height 33
click at [64, 41] on link "Creatives" at bounding box center [34, 43] width 69 height 33
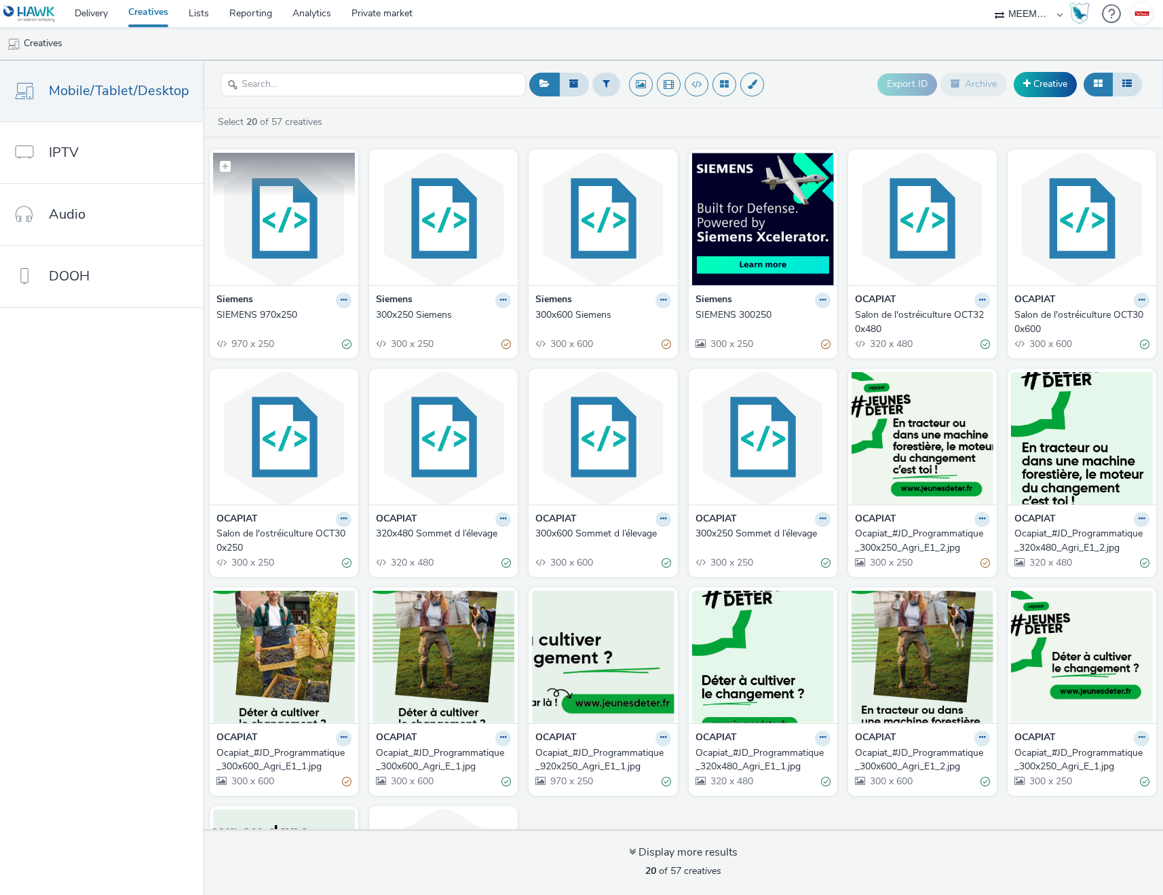
click at [271, 212] on img at bounding box center [284, 219] width 142 height 132
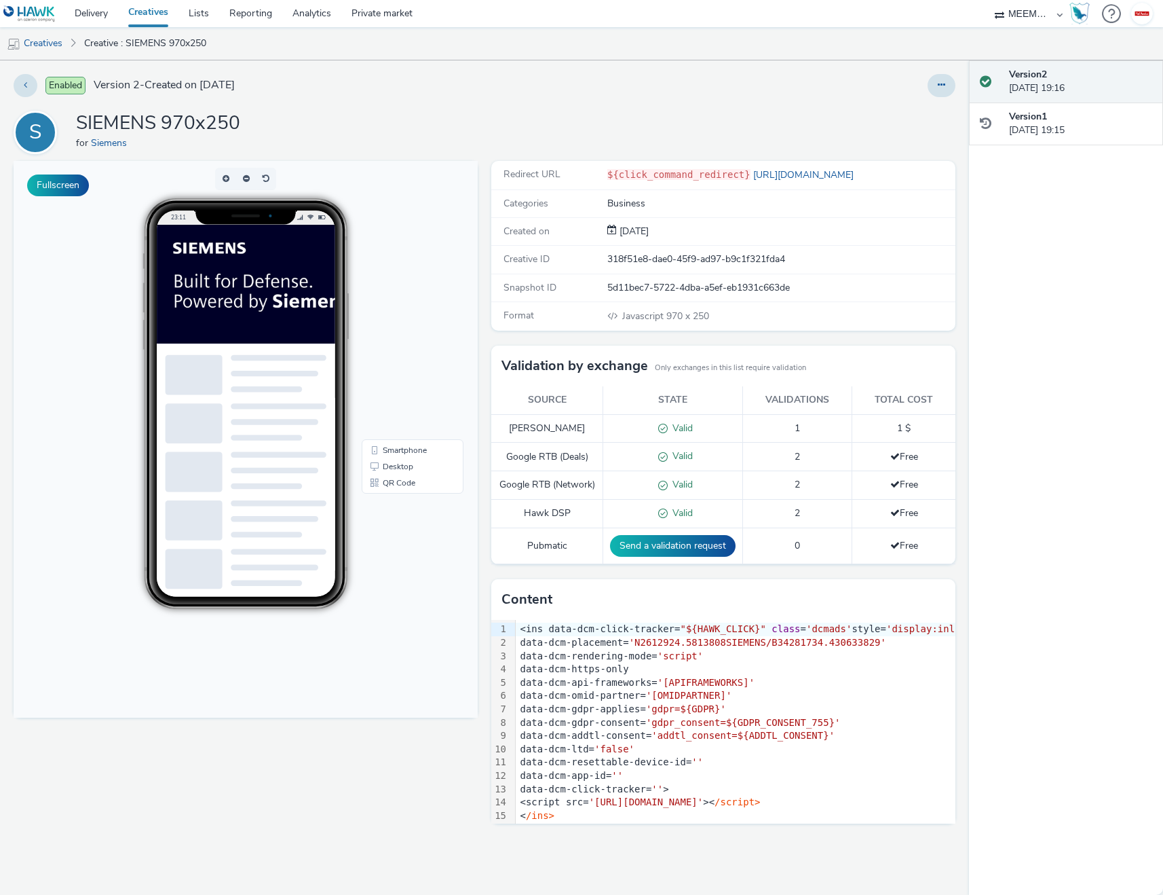
scroll to position [0, 10]
click at [265, 181] on button "button" at bounding box center [266, 179] width 20 height 22
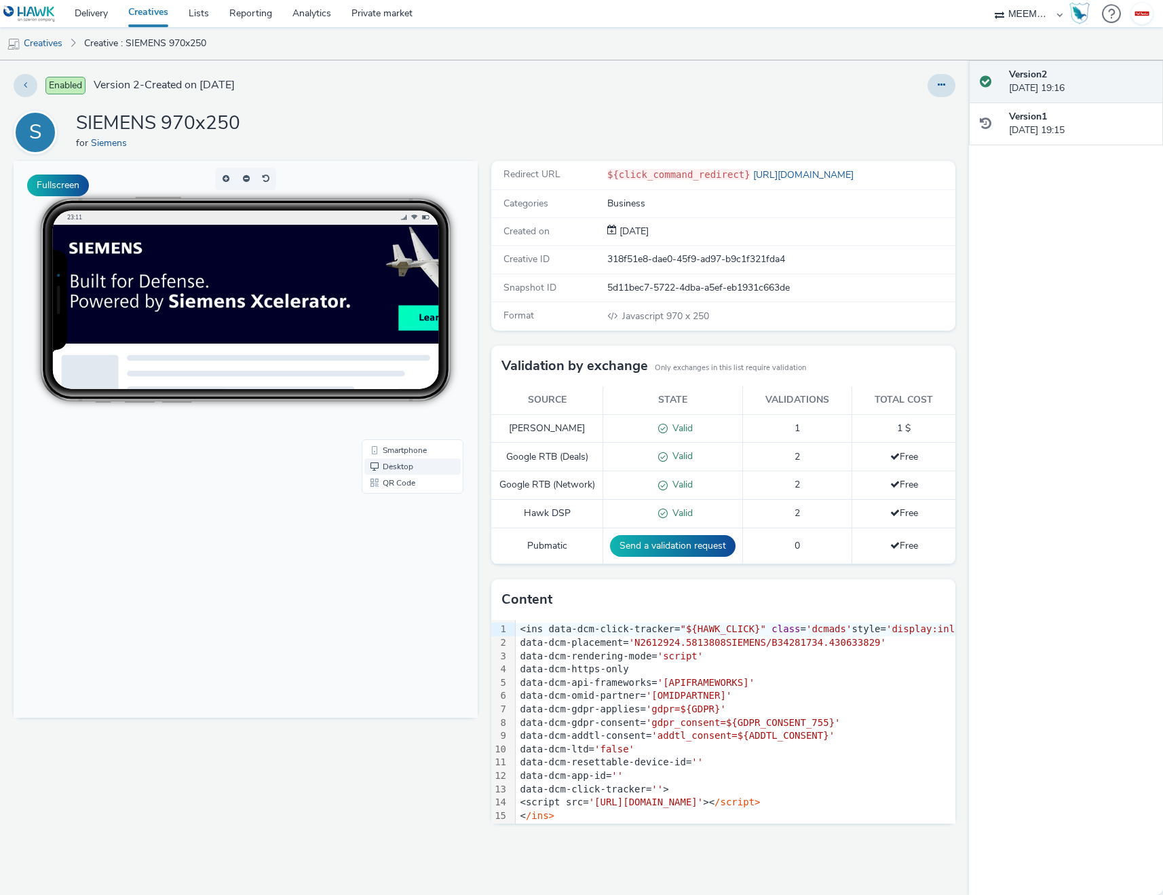
click at [402, 463] on link "Desktop" at bounding box center [412, 466] width 96 height 16
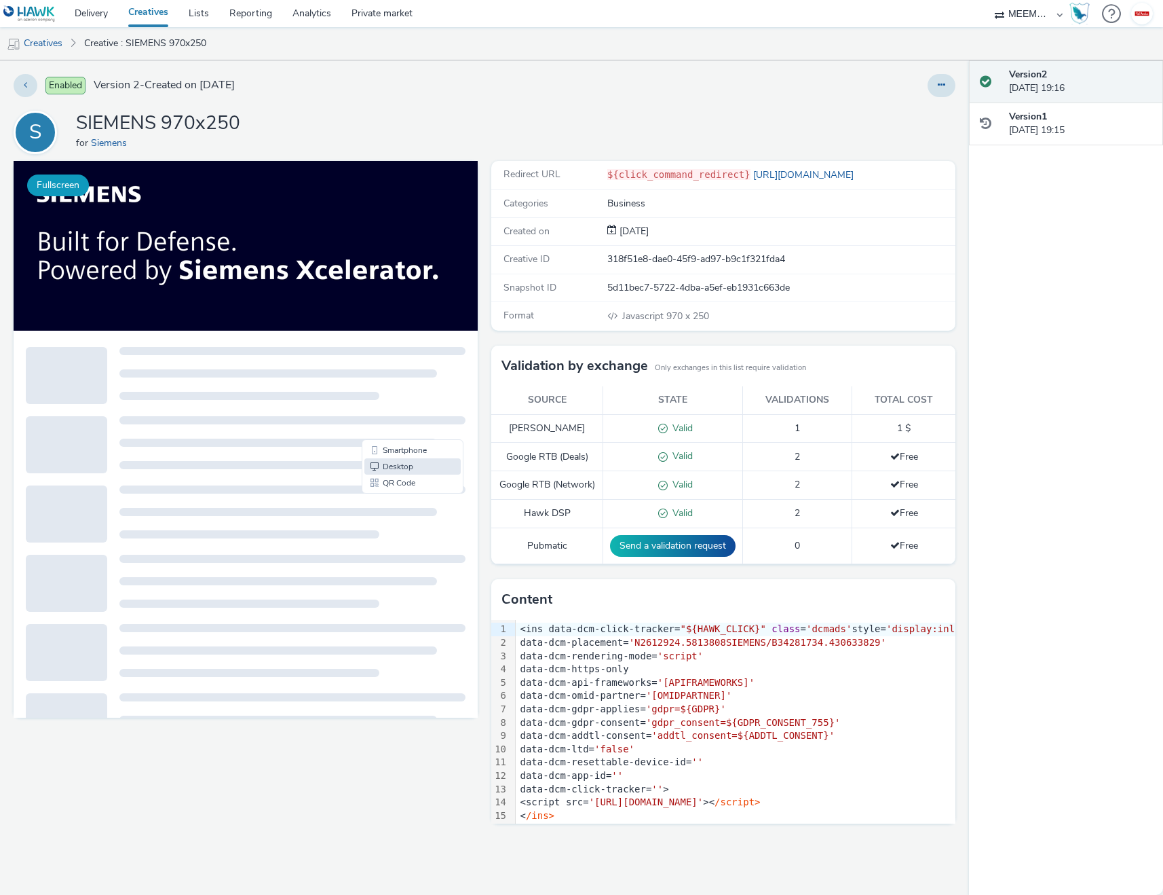
click at [56, 186] on button "Fullscreen" at bounding box center [58, 185] width 62 height 22
click at [901, 431] on span "1 $" at bounding box center [904, 427] width 14 height 13
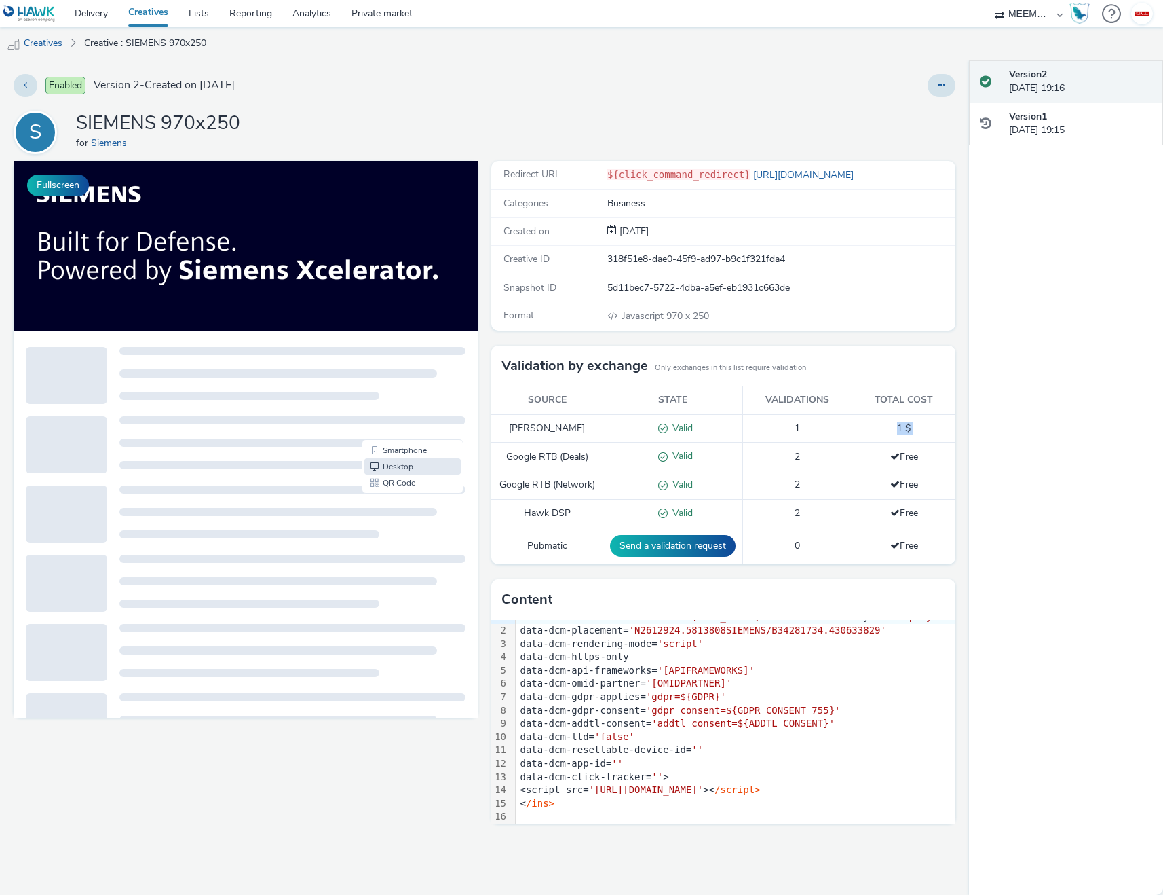
scroll to position [0, 0]
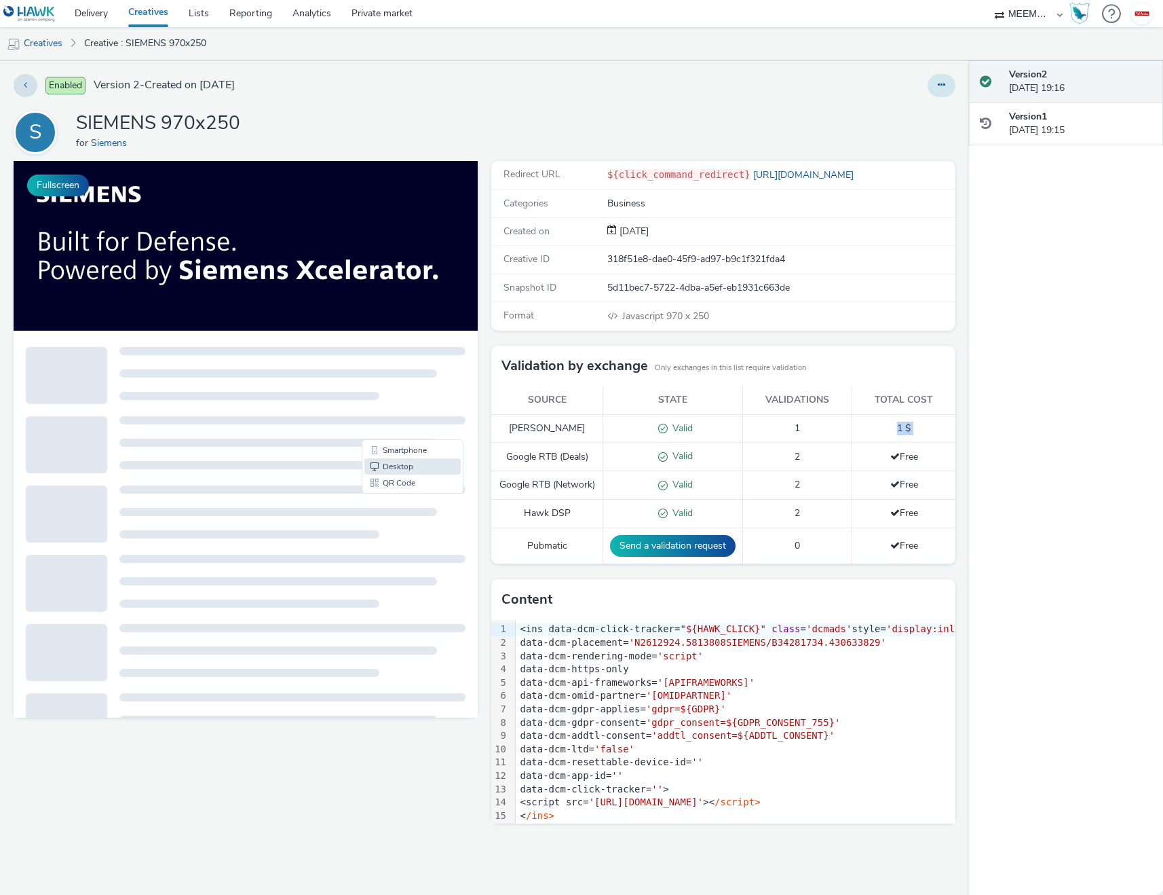
click at [939, 93] on button at bounding box center [942, 85] width 28 height 23
click at [911, 115] on link "Edit" at bounding box center [905, 112] width 102 height 27
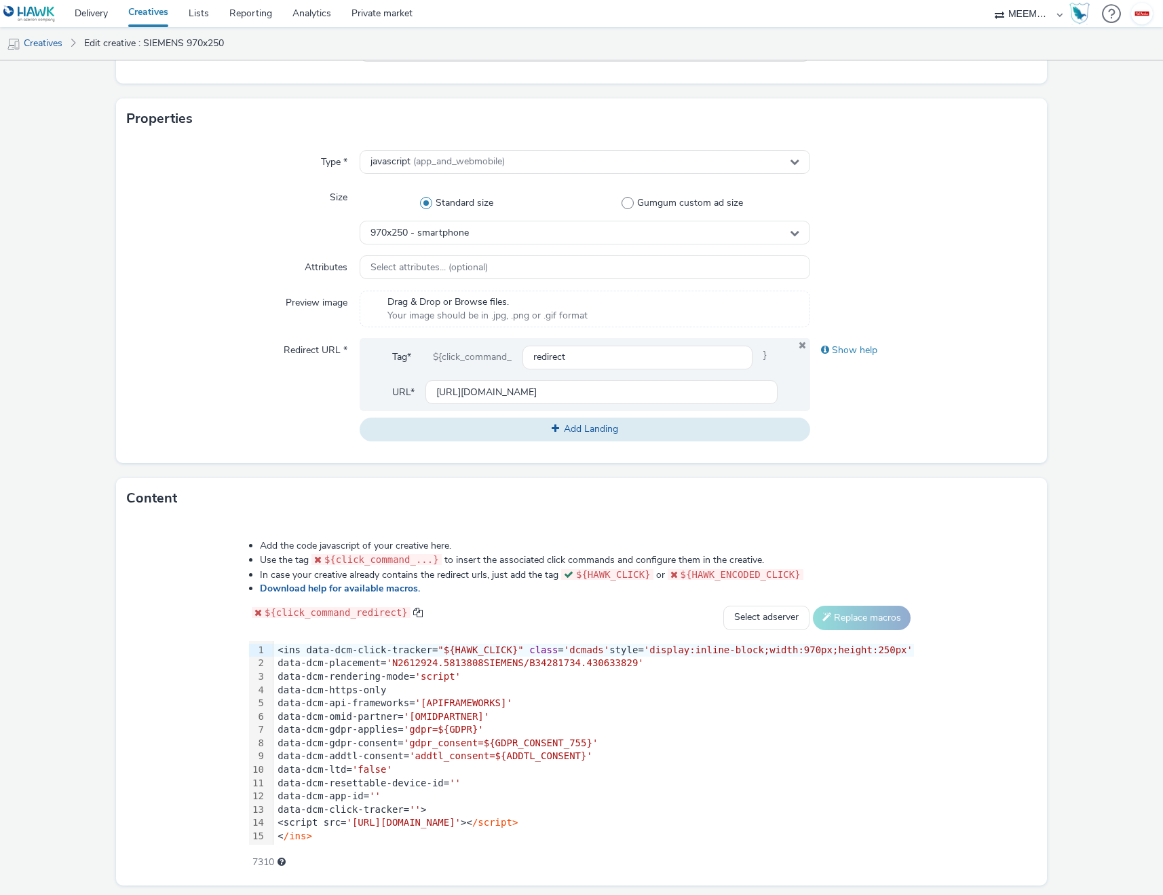
scroll to position [280, 0]
